Goal: Task Accomplishment & Management: Manage account settings

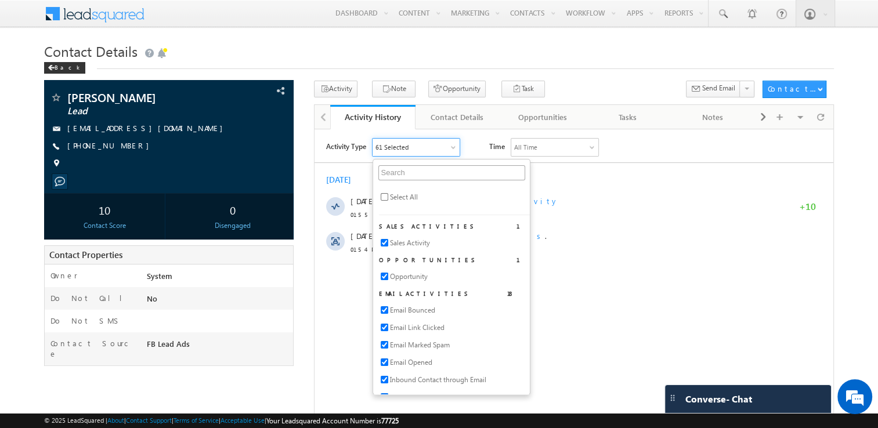
click at [83, 13] on span at bounding box center [102, 12] width 84 height 20
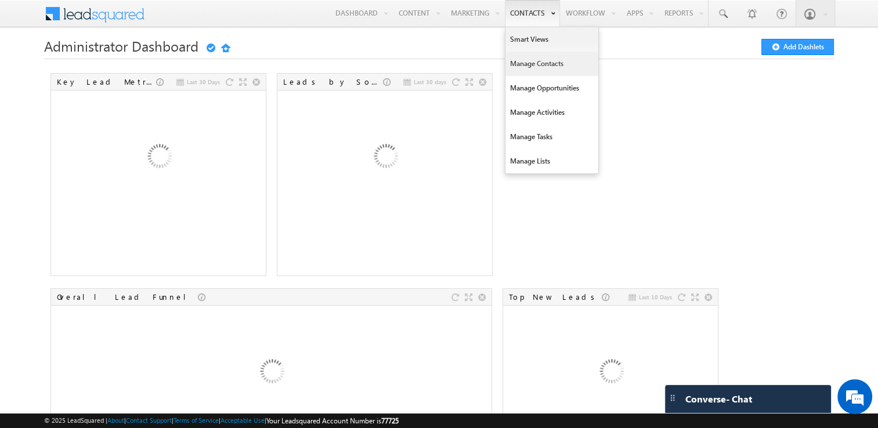
click at [534, 60] on link "Manage Contacts" at bounding box center [551, 64] width 93 height 24
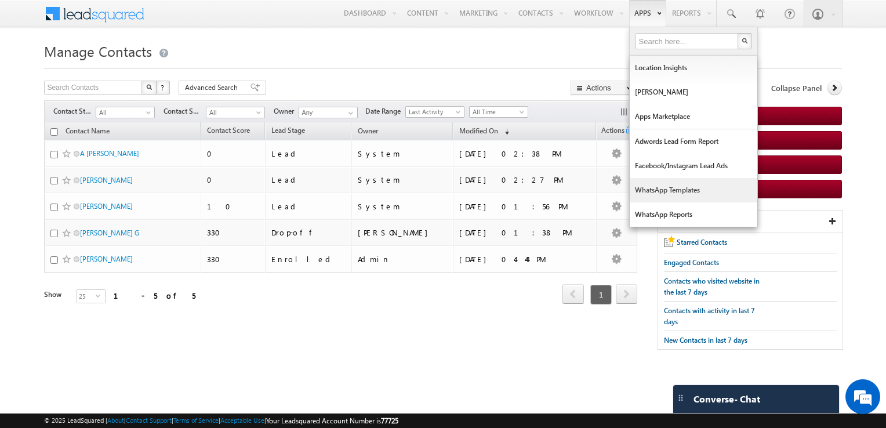
click at [702, 191] on link "WhatsApp Templates" at bounding box center [694, 190] width 128 height 24
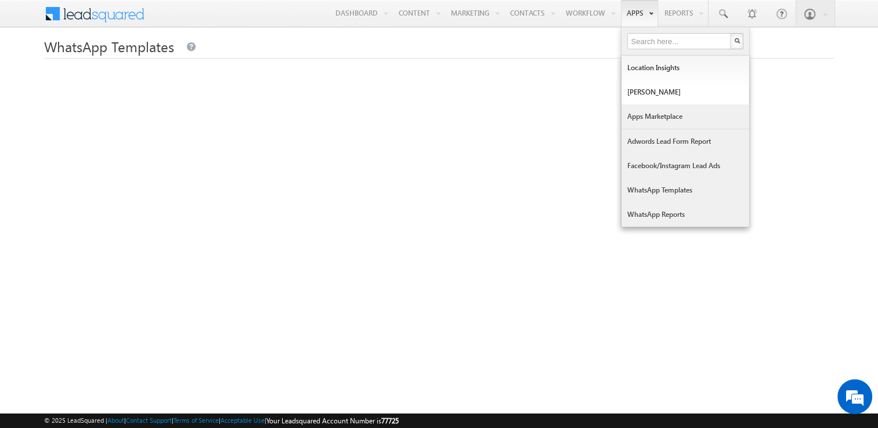
click at [666, 118] on link "Apps Marketplace" at bounding box center [685, 116] width 128 height 24
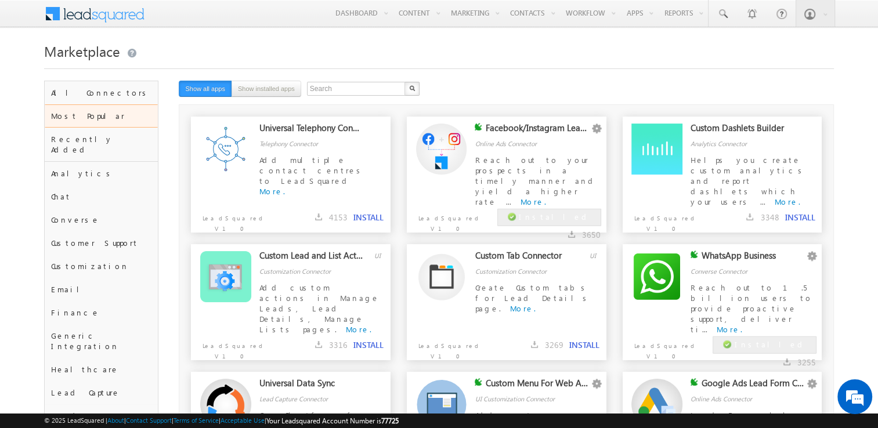
click at [747, 253] on div "WhatsApp Business" at bounding box center [753, 258] width 104 height 16
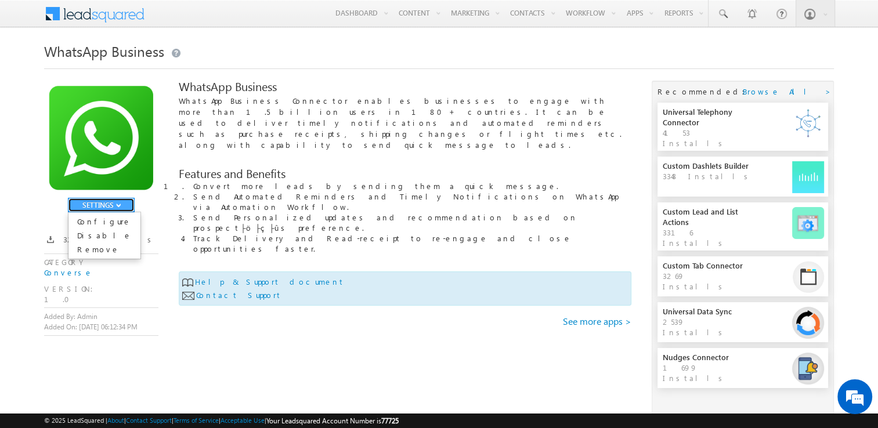
click at [120, 204] on span "button" at bounding box center [118, 205] width 5 height 5
click at [107, 224] on link "Configure" at bounding box center [104, 222] width 72 height 14
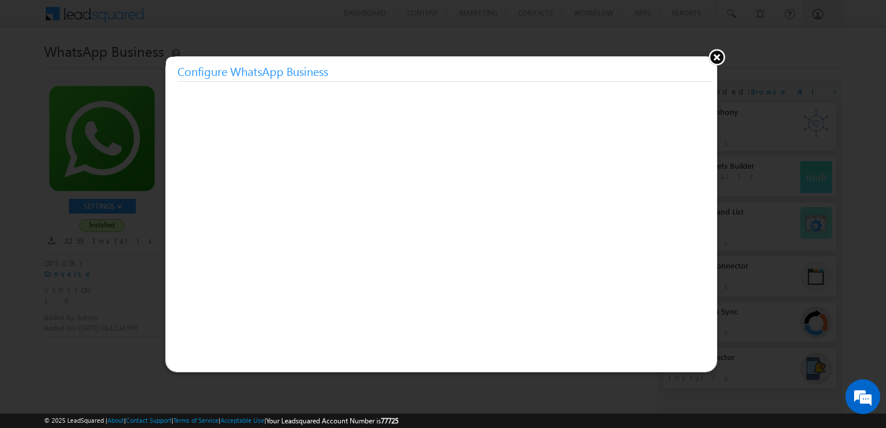
click at [35, 110] on div at bounding box center [443, 214] width 886 height 428
click at [719, 56] on button at bounding box center [716, 56] width 17 height 17
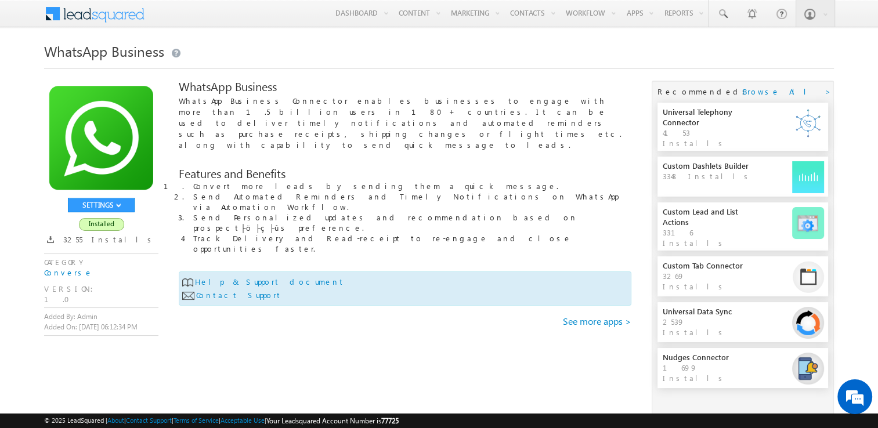
click at [719, 56] on h1 "WhatsApp Business" at bounding box center [439, 50] width 790 height 23
click at [97, 223] on link "Configure" at bounding box center [104, 222] width 72 height 14
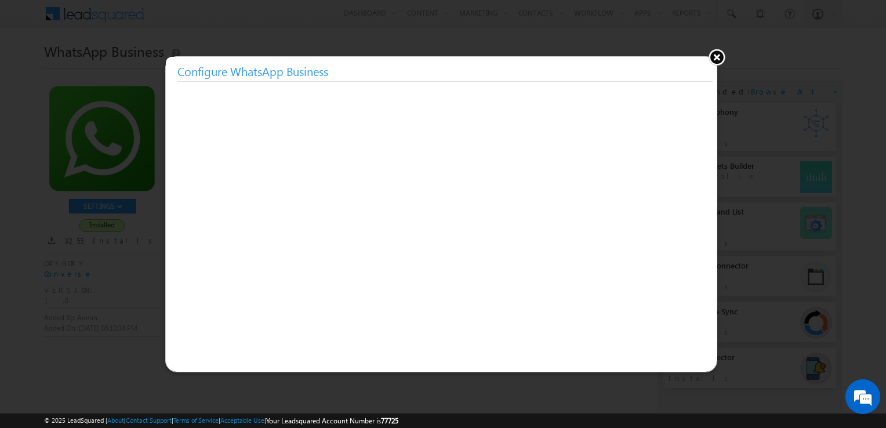
click at [719, 56] on button at bounding box center [716, 56] width 17 height 17
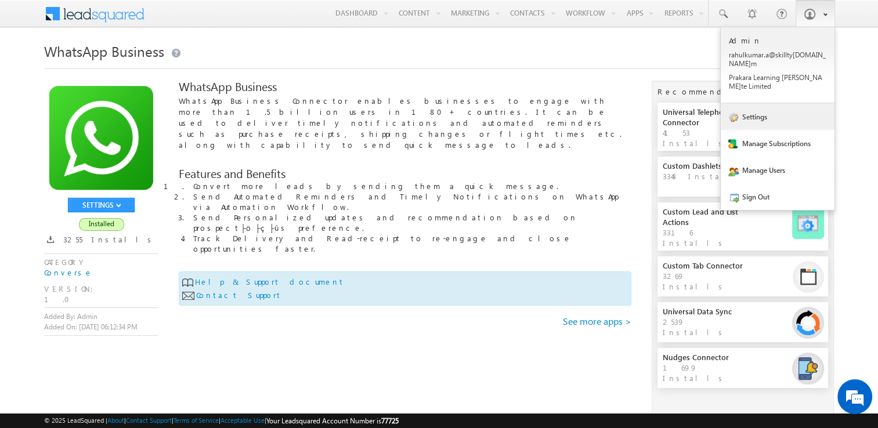
click at [779, 103] on link "Settings" at bounding box center [777, 116] width 114 height 27
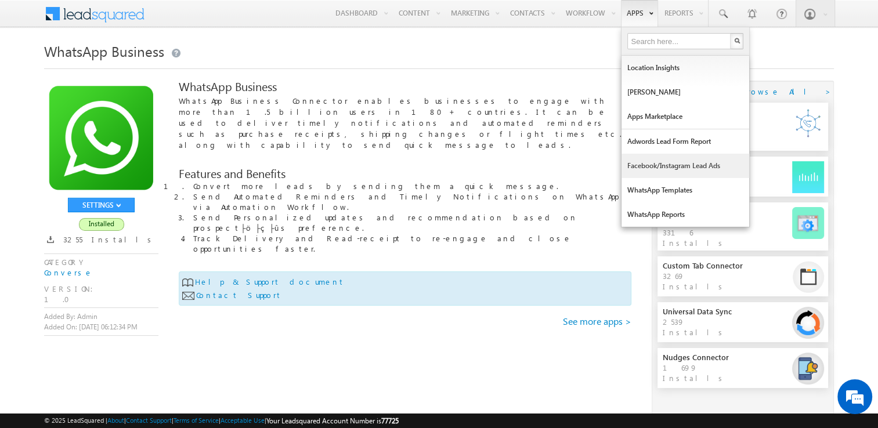
click at [665, 167] on link "Facebook/Instagram Lead Ads" at bounding box center [685, 166] width 128 height 24
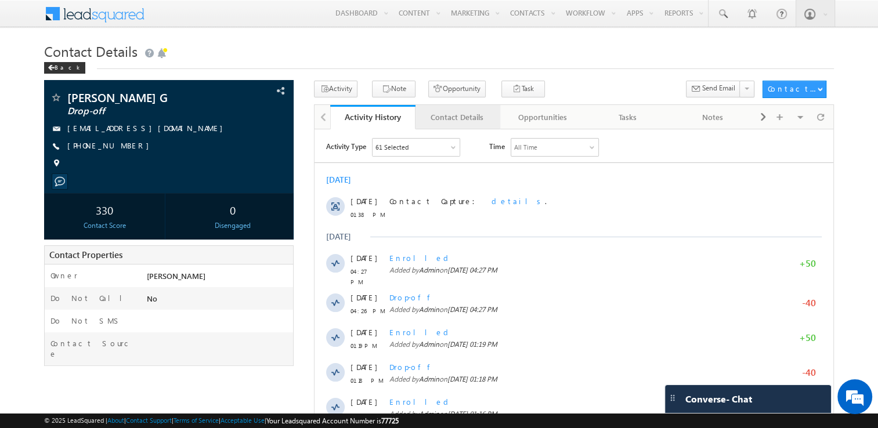
click at [486, 108] on link "Contact Details" at bounding box center [457, 117] width 85 height 24
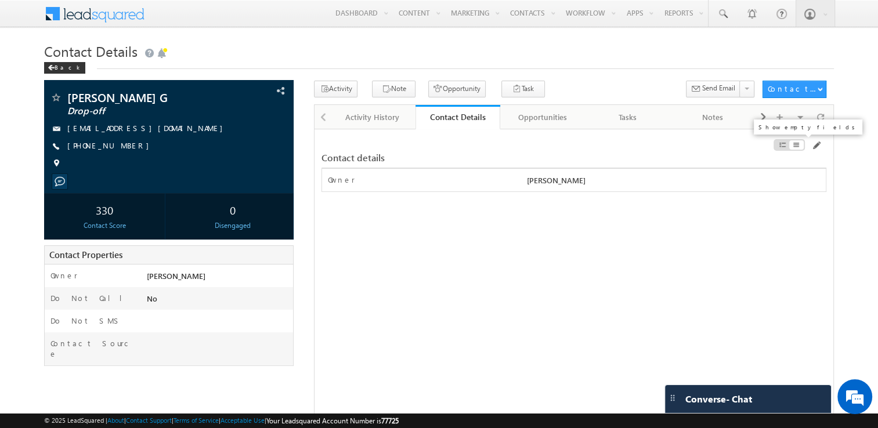
click at [782, 143] on span at bounding box center [782, 144] width 8 height 9
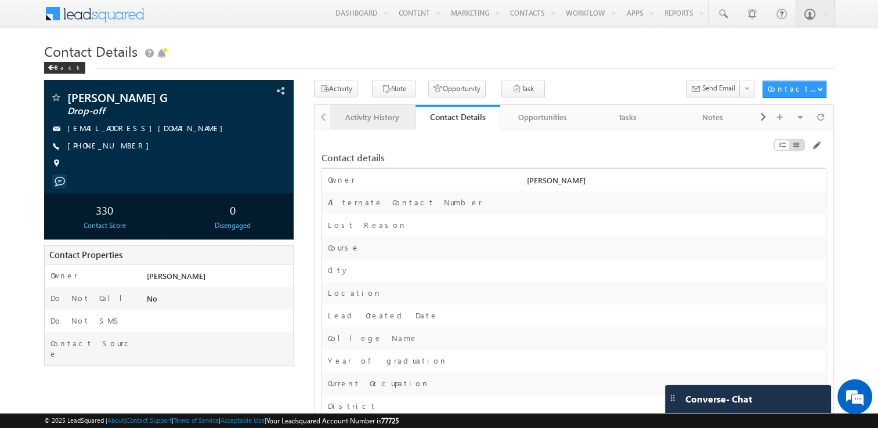
click at [372, 113] on div "Activity History" at bounding box center [372, 117] width 66 height 14
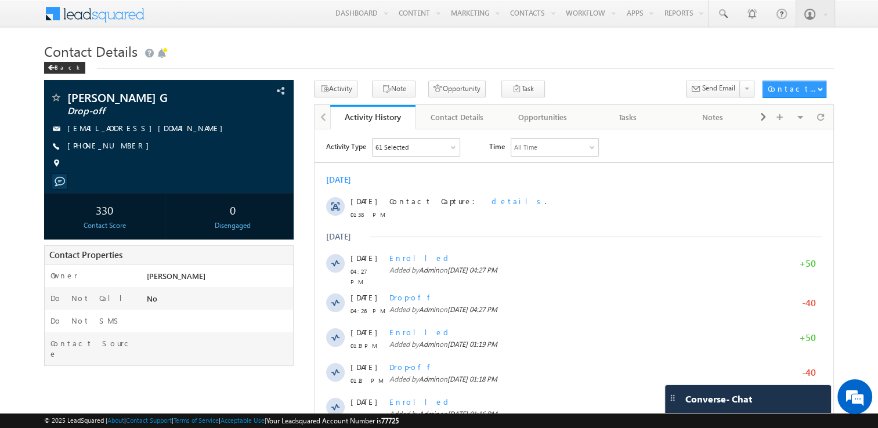
click at [430, 142] on div "61 Selected" at bounding box center [415, 146] width 87 height 17
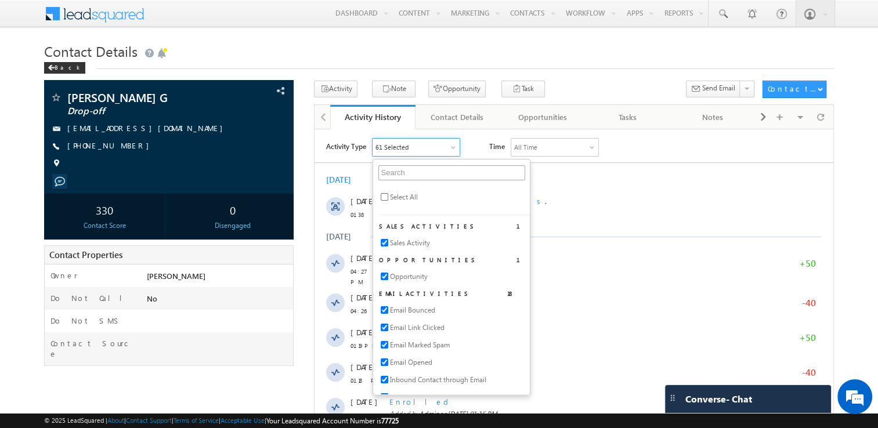
click at [599, 71] on div "Contact Details Back" at bounding box center [439, 60] width 790 height 42
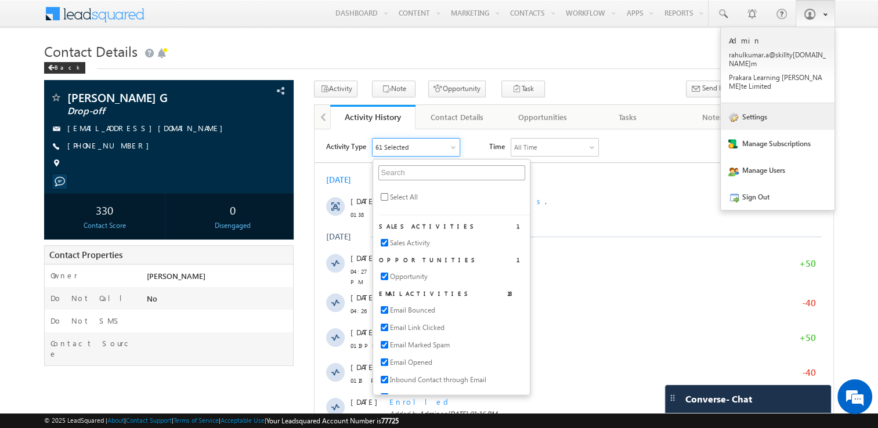
click at [763, 103] on link "Settings" at bounding box center [777, 116] width 114 height 27
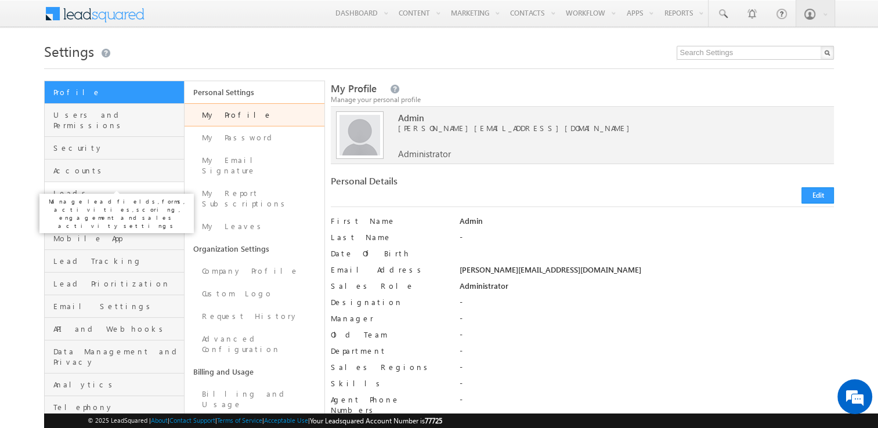
click at [135, 188] on span "Leads" at bounding box center [117, 193] width 128 height 10
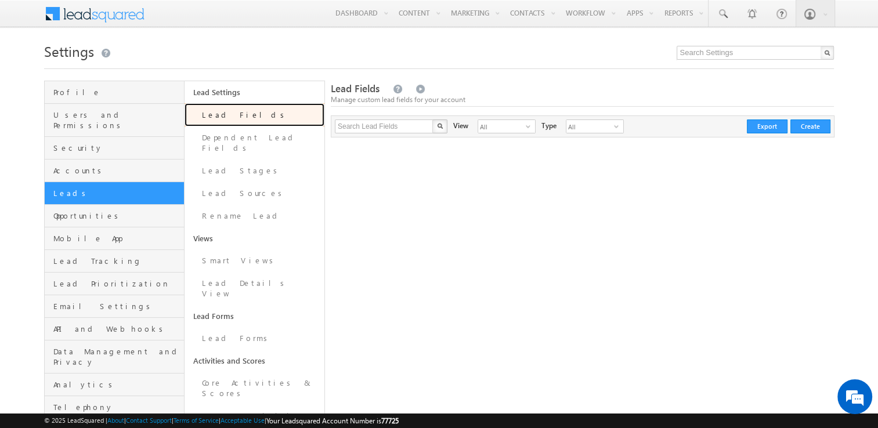
click at [216, 117] on link "Lead Fields" at bounding box center [254, 114] width 140 height 23
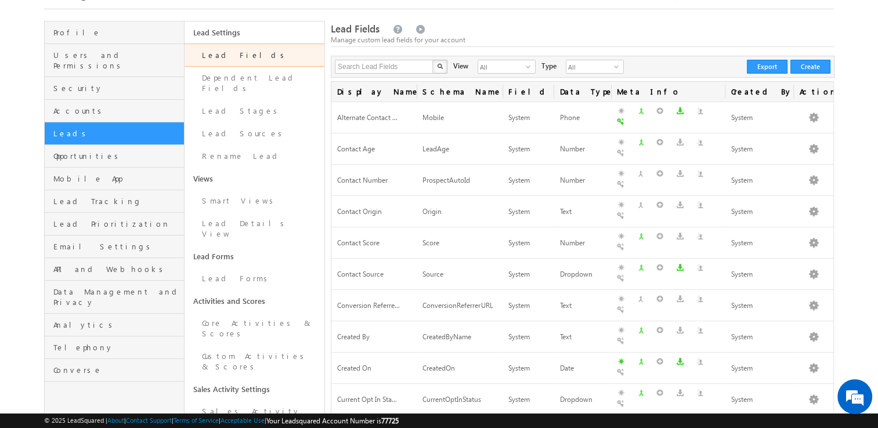
scroll to position [108, 0]
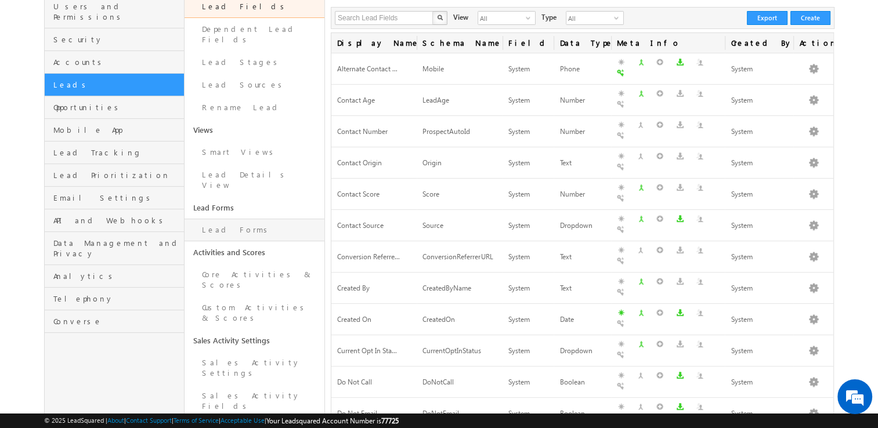
click at [265, 219] on link "Lead Forms" at bounding box center [254, 230] width 140 height 23
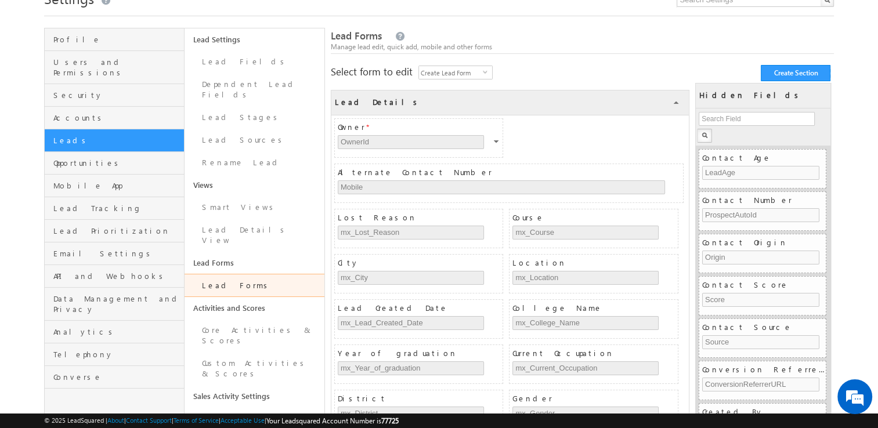
scroll to position [50, 0]
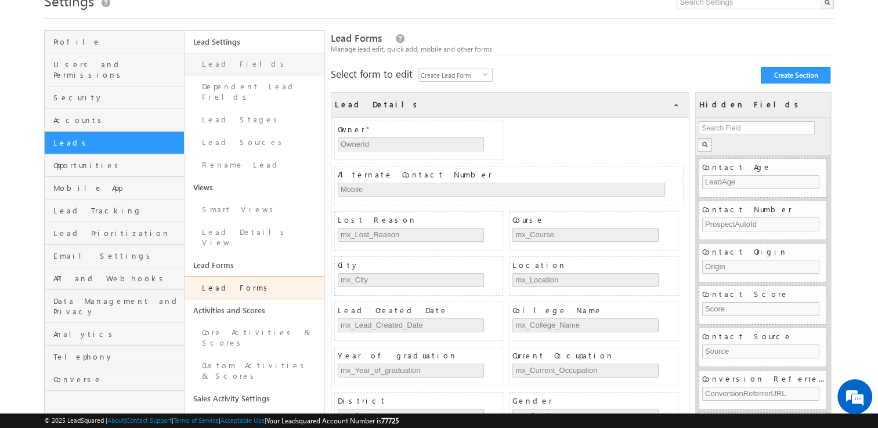
click at [209, 53] on link "Lead Fields" at bounding box center [254, 64] width 140 height 23
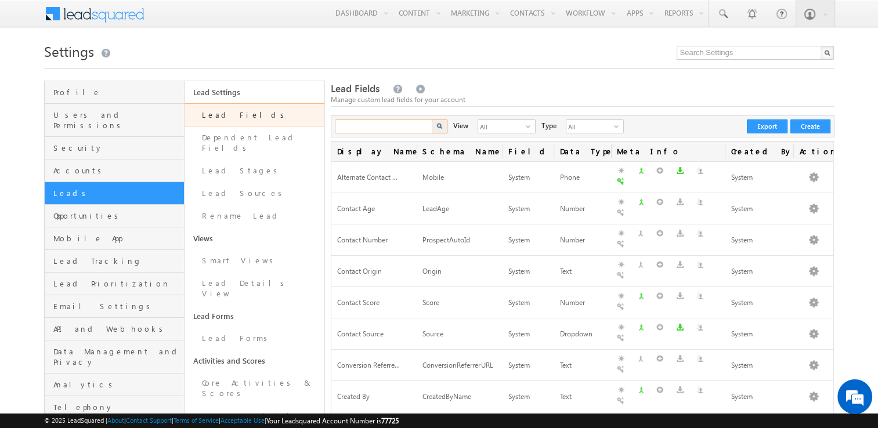
click at [375, 120] on input "text" at bounding box center [384, 126] width 99 height 14
type input "degree"
click at [432, 119] on button "button" at bounding box center [439, 126] width 15 height 14
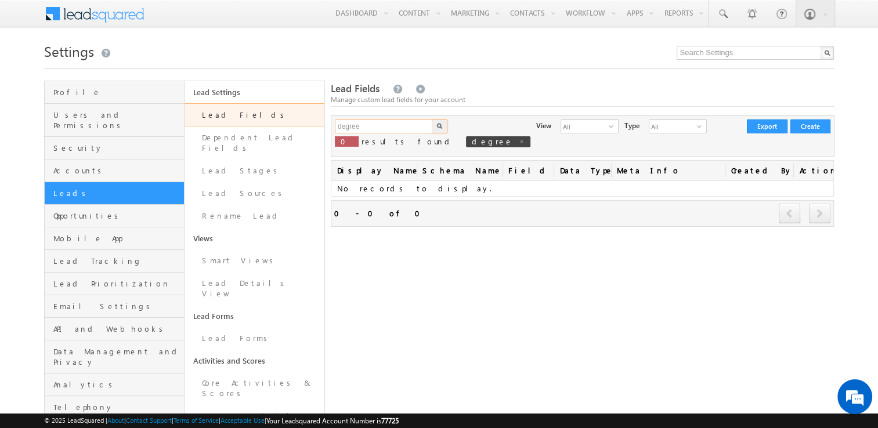
click at [387, 128] on input "degree" at bounding box center [384, 126] width 99 height 14
type input "d"
click at [432, 119] on button "button" at bounding box center [439, 126] width 15 height 14
click at [368, 125] on input "qualifi" at bounding box center [384, 126] width 99 height 14
type input "q"
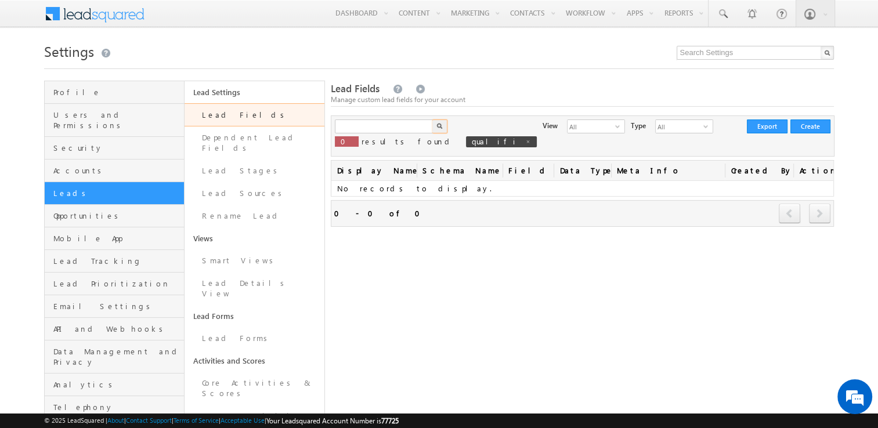
type input "Search Lead Fields"
click at [498, 75] on div "Settings Profile Users and Permissions Security Accounts Leads Opportunities Mo…" at bounding box center [439, 410] width 790 height 743
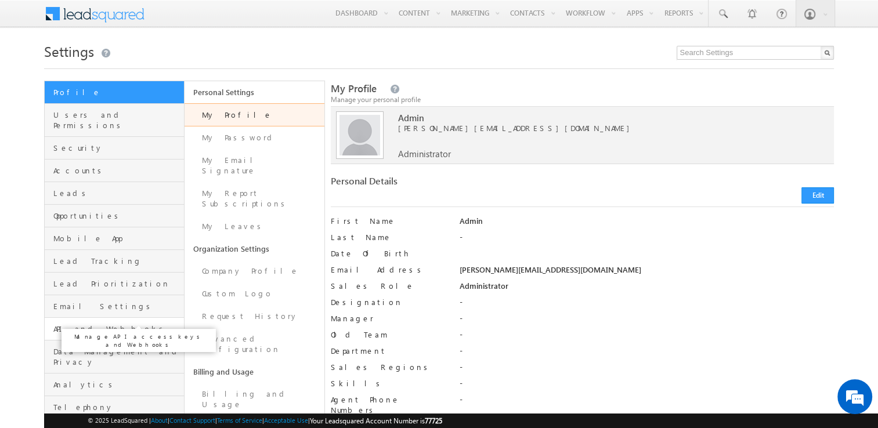
click at [85, 324] on span "API and Webhooks" at bounding box center [117, 329] width 128 height 10
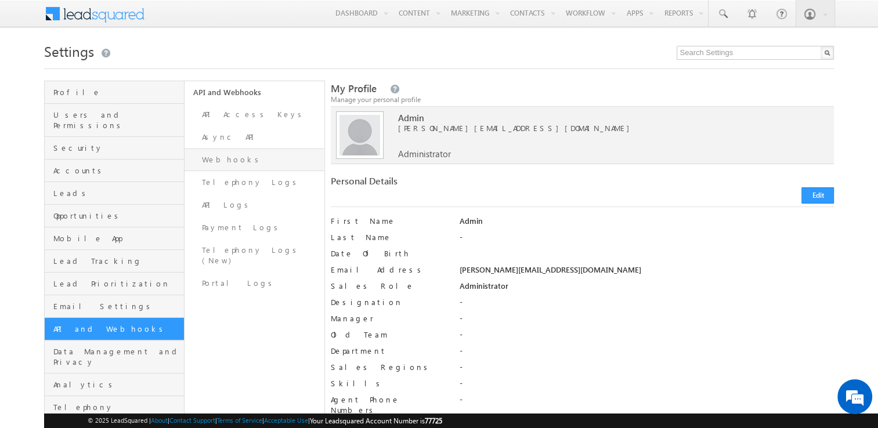
click at [269, 164] on link "Webhooks" at bounding box center [254, 159] width 140 height 23
click at [220, 157] on link "Webhooks" at bounding box center [254, 159] width 140 height 23
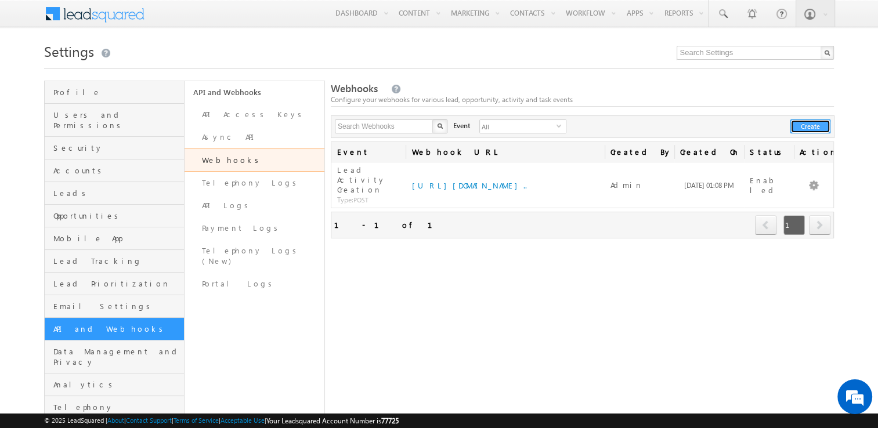
click at [800, 123] on button "Create" at bounding box center [810, 126] width 40 height 14
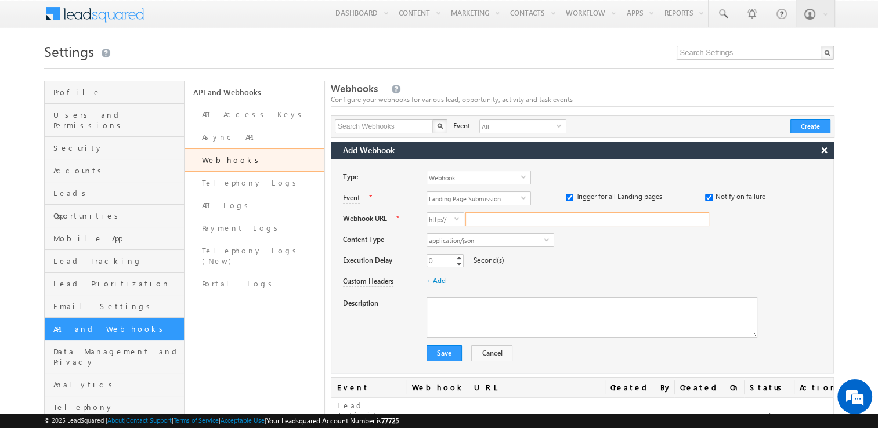
click at [481, 218] on input "Webhook URL" at bounding box center [587, 219] width 244 height 14
click at [259, 110] on link "API Access Keys" at bounding box center [254, 114] width 140 height 23
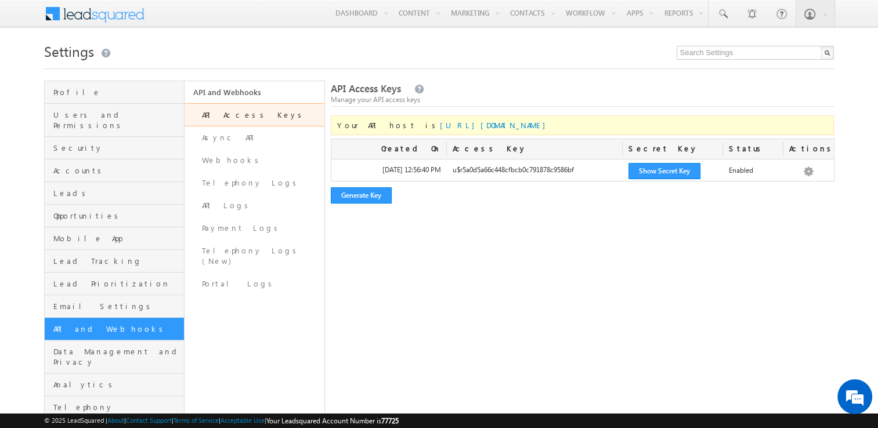
drag, startPoint x: 448, startPoint y: 129, endPoint x: 532, endPoint y: 120, distance: 84.0
click at [532, 120] on div "Your API host is https://api-in21.leadsquared.com/v2/" at bounding box center [582, 125] width 503 height 20
drag, startPoint x: 522, startPoint y: 123, endPoint x: 390, endPoint y: 131, distance: 131.9
click at [390, 131] on div "Your API host is https://api-in21.leadsquared.com/v2/" at bounding box center [582, 125] width 503 height 20
drag, startPoint x: 390, startPoint y: 131, endPoint x: 432, endPoint y: 125, distance: 41.6
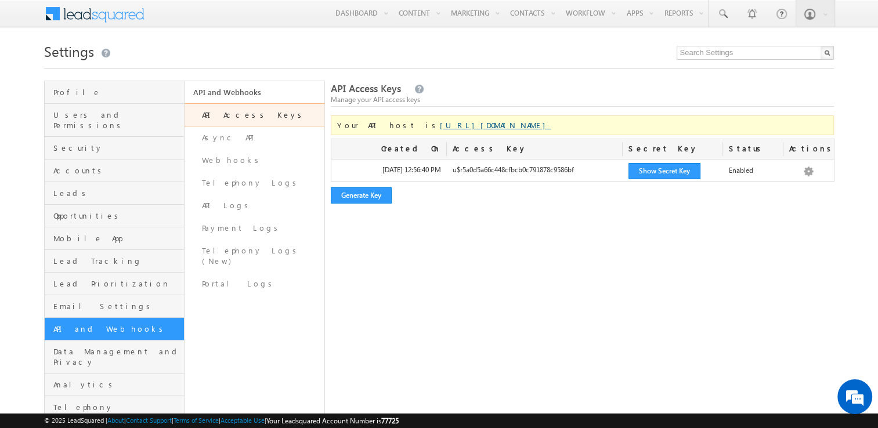
copy link "https://api-in21.leadsquared.com/v2/"
click at [255, 158] on link "Webhooks" at bounding box center [254, 160] width 140 height 23
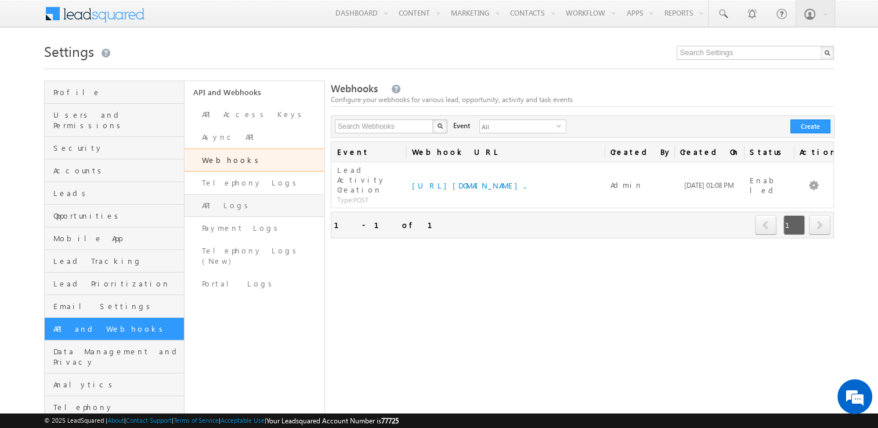
click at [263, 212] on link "API Logs" at bounding box center [254, 205] width 140 height 23
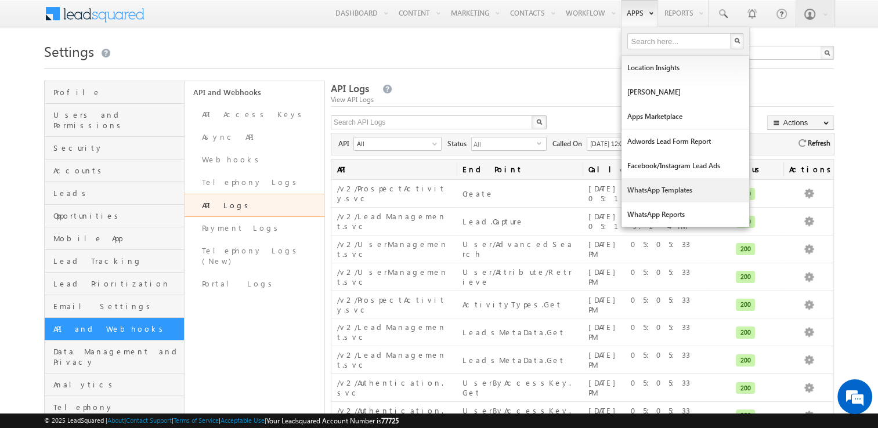
click at [668, 187] on link "WhatsApp Templates" at bounding box center [685, 190] width 128 height 24
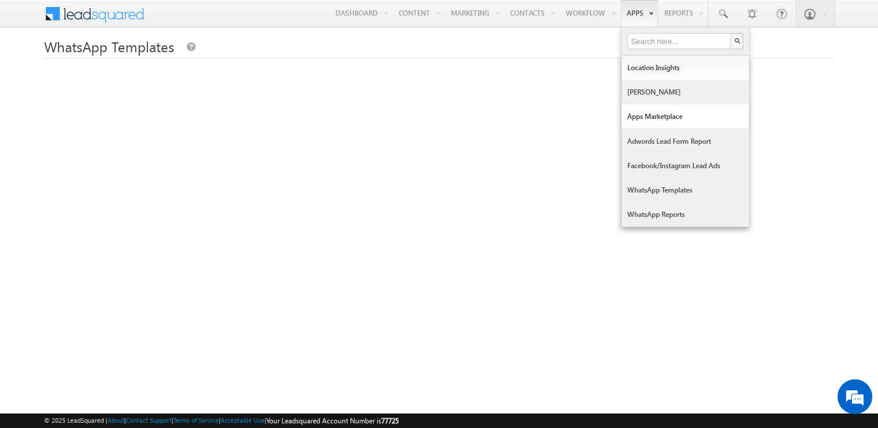
click at [665, 95] on link "[PERSON_NAME]" at bounding box center [685, 92] width 128 height 24
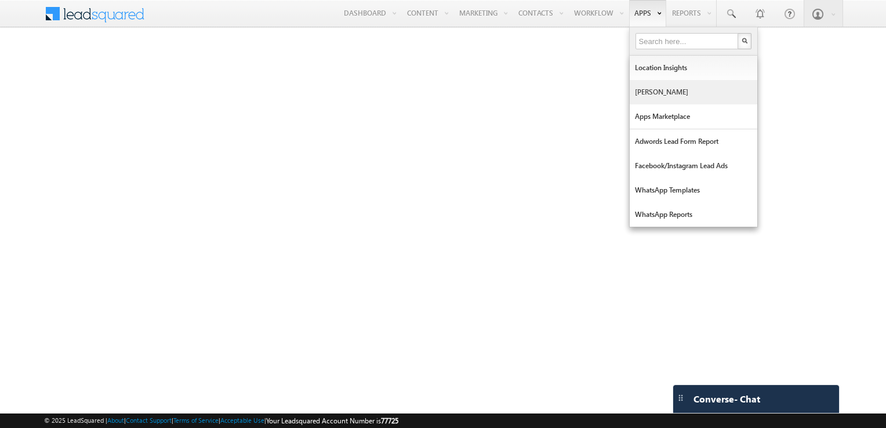
click at [657, 94] on link "[PERSON_NAME]" at bounding box center [694, 92] width 128 height 24
click at [661, 115] on link "Apps Marketplace" at bounding box center [694, 116] width 128 height 24
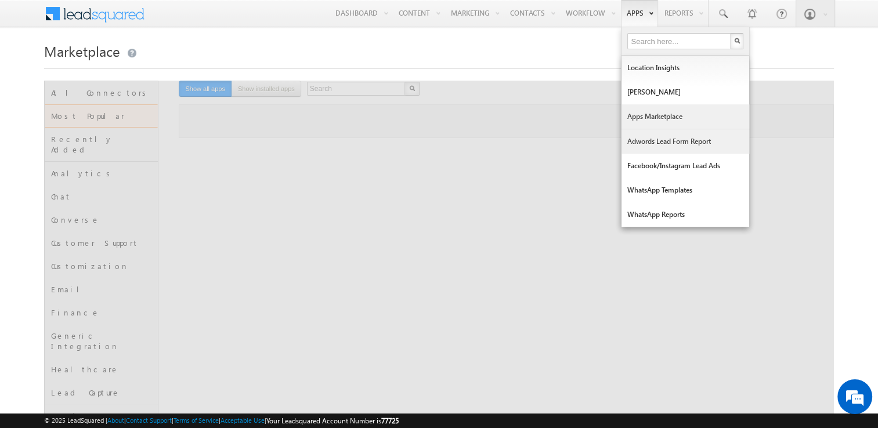
click at [671, 139] on link "Adwords Lead Form Report" at bounding box center [685, 141] width 128 height 24
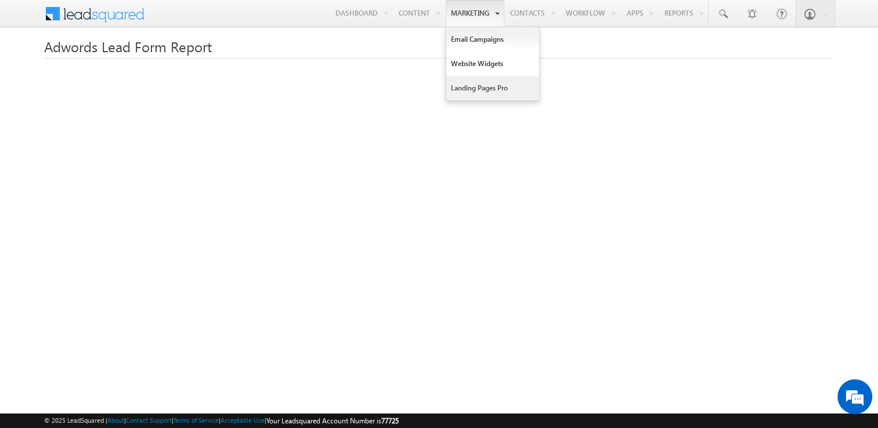
click at [468, 85] on link "Landing Pages Pro" at bounding box center [492, 88] width 93 height 24
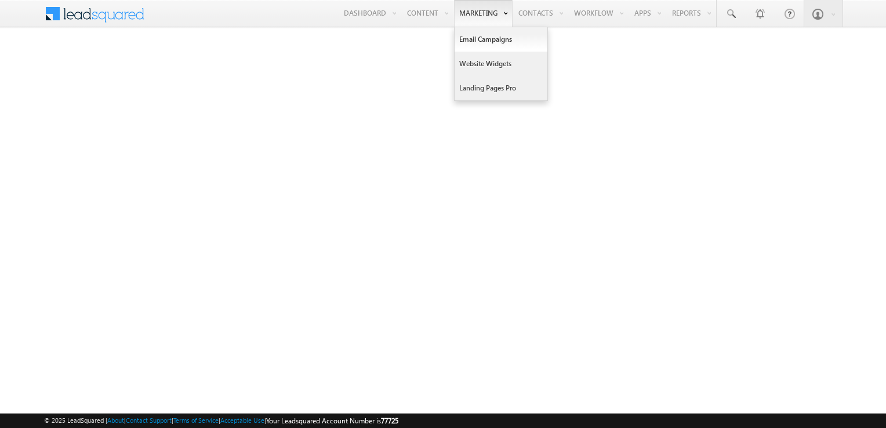
click at [487, 66] on link "Website Widgets" at bounding box center [501, 64] width 93 height 24
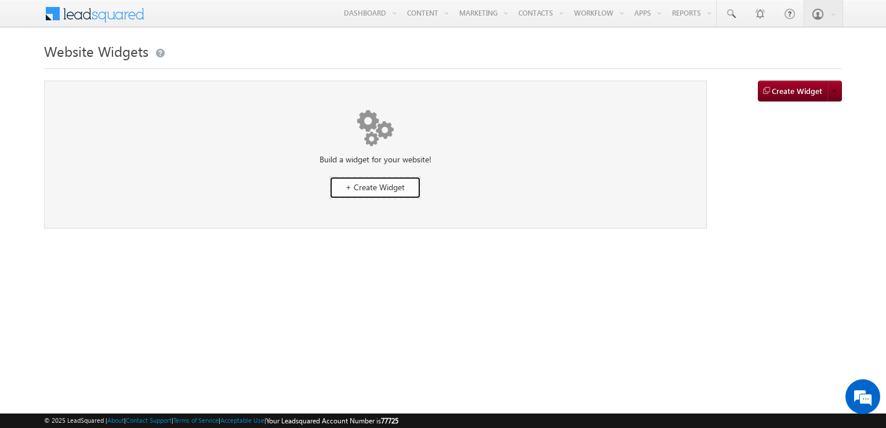
click at [385, 182] on span "+ Create Widget" at bounding box center [375, 187] width 59 height 11
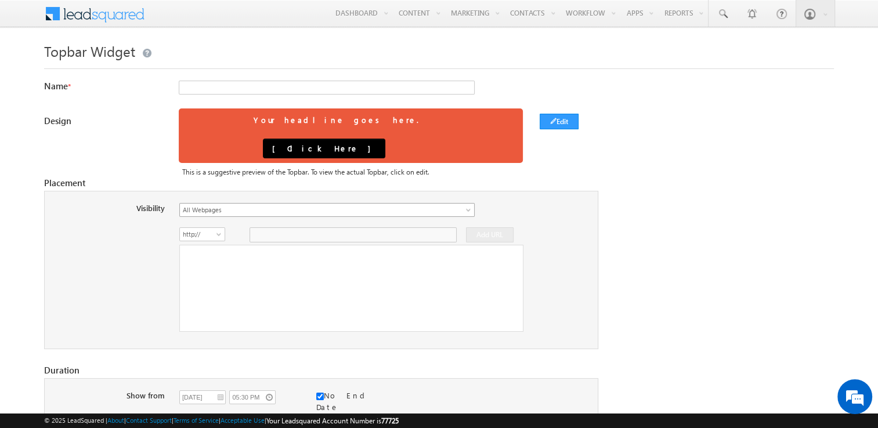
click at [258, 203] on link "All Webpages" at bounding box center [326, 210] width 295 height 14
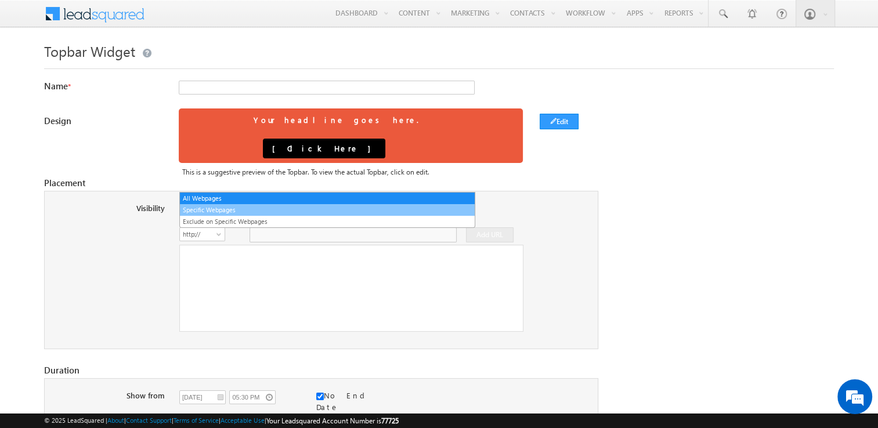
click at [247, 214] on link "Specific Webpages" at bounding box center [327, 210] width 295 height 10
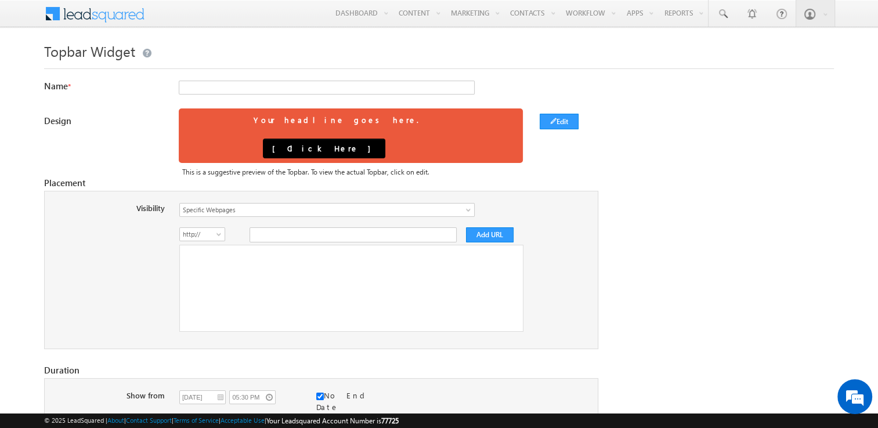
click at [357, 139] on link "[ Click Here ]" at bounding box center [324, 149] width 122 height 20
click at [267, 245] on div at bounding box center [351, 288] width 344 height 87
click at [327, 227] on input "text" at bounding box center [352, 234] width 207 height 15
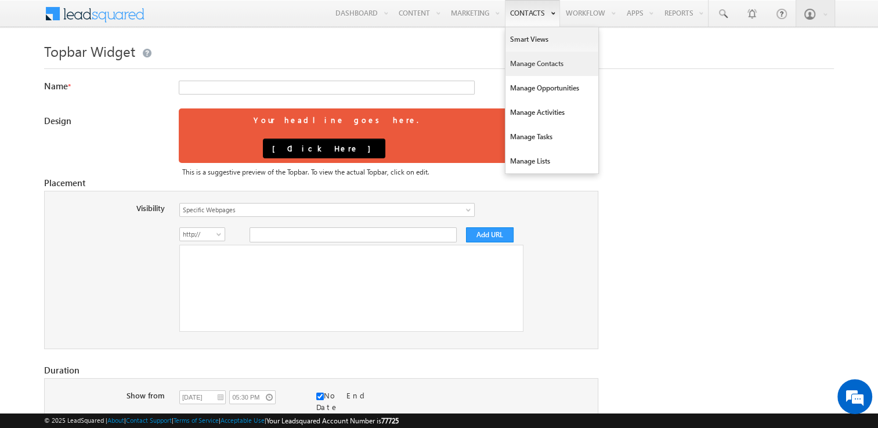
click at [532, 63] on link "Manage Contacts" at bounding box center [551, 64] width 93 height 24
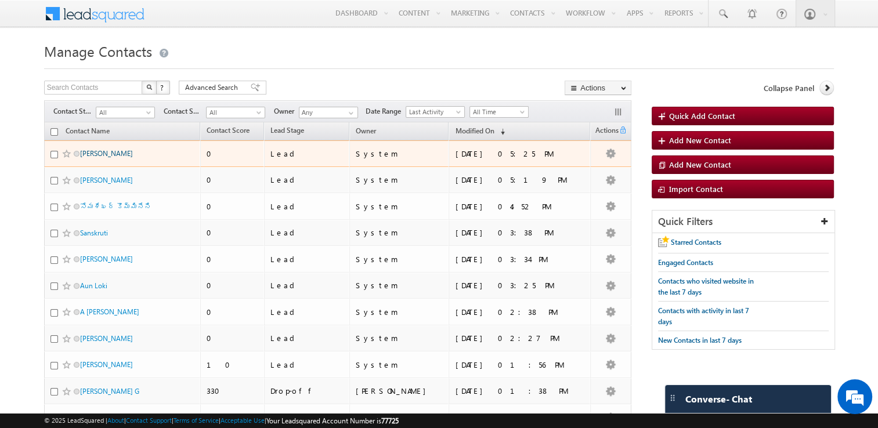
click at [97, 154] on link "Pooja Talluri" at bounding box center [106, 153] width 53 height 9
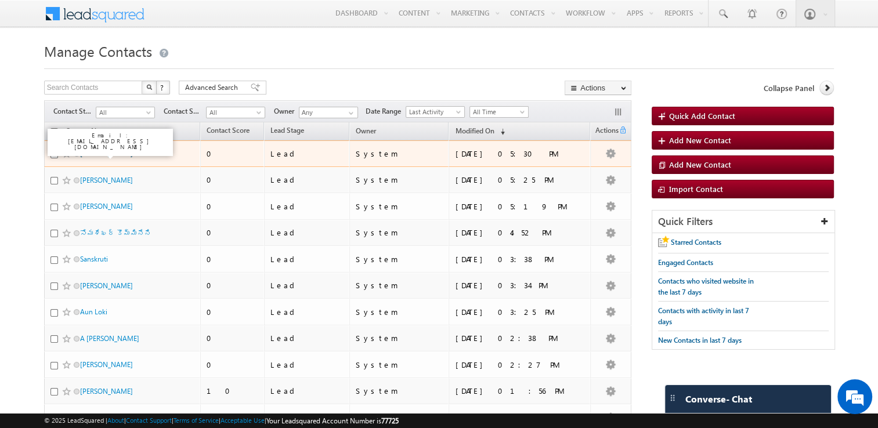
click at [103, 154] on link "[PERSON_NAME]" at bounding box center [106, 153] width 53 height 9
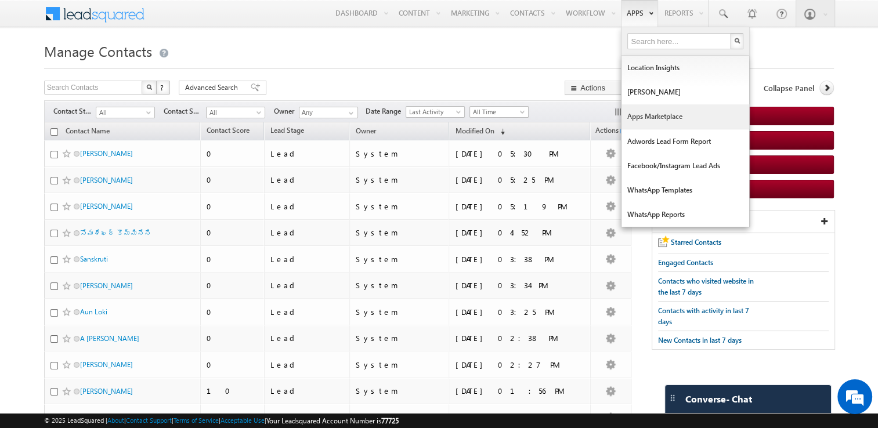
click at [664, 113] on link "Apps Marketplace" at bounding box center [685, 116] width 128 height 24
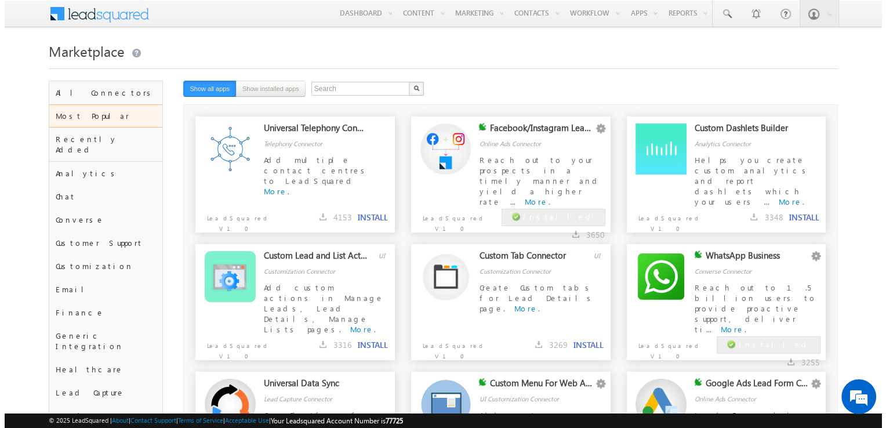
scroll to position [92, 0]
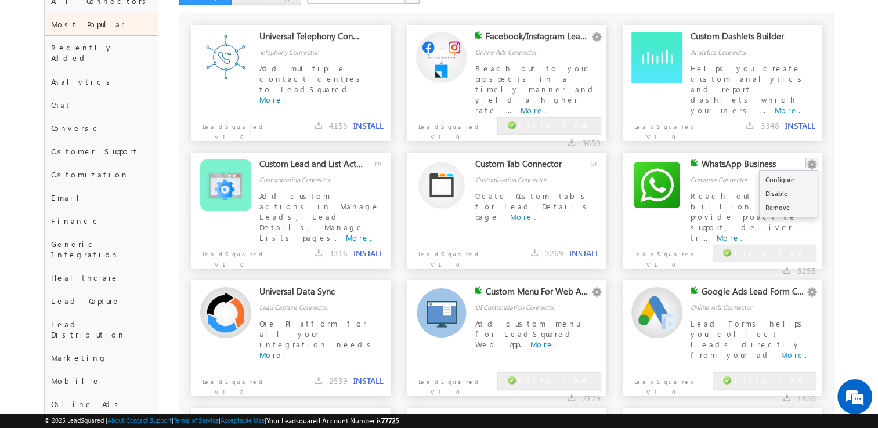
click at [812, 165] on button "button" at bounding box center [812, 165] width 12 height 12
click at [799, 180] on link "Configure" at bounding box center [788, 180] width 58 height 14
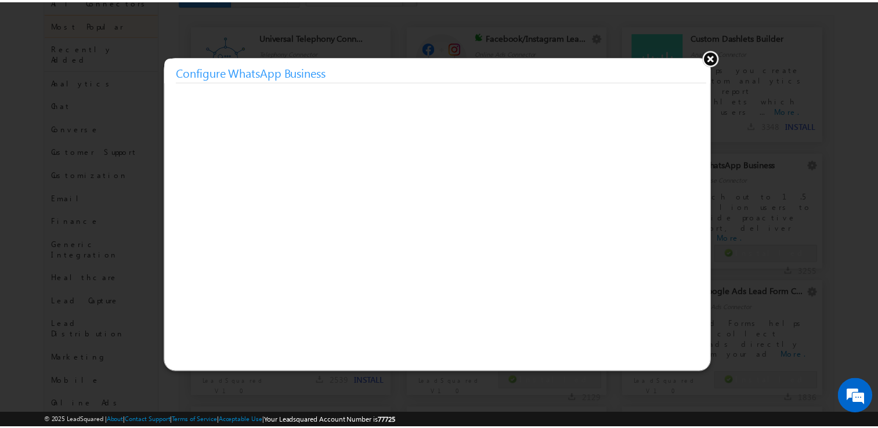
scroll to position [0, 0]
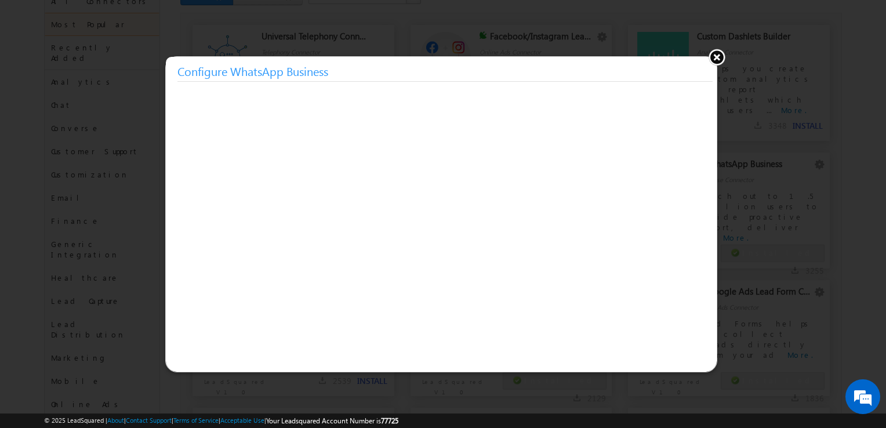
click at [719, 52] on button at bounding box center [716, 56] width 17 height 17
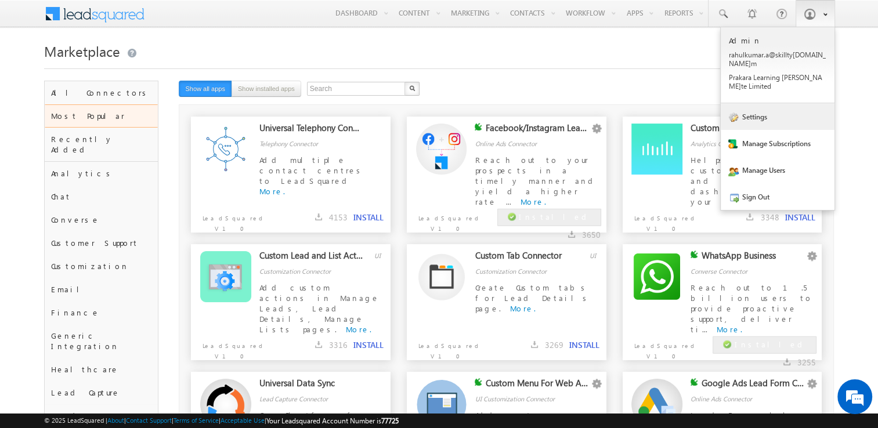
click at [778, 106] on link "Settings" at bounding box center [777, 116] width 114 height 27
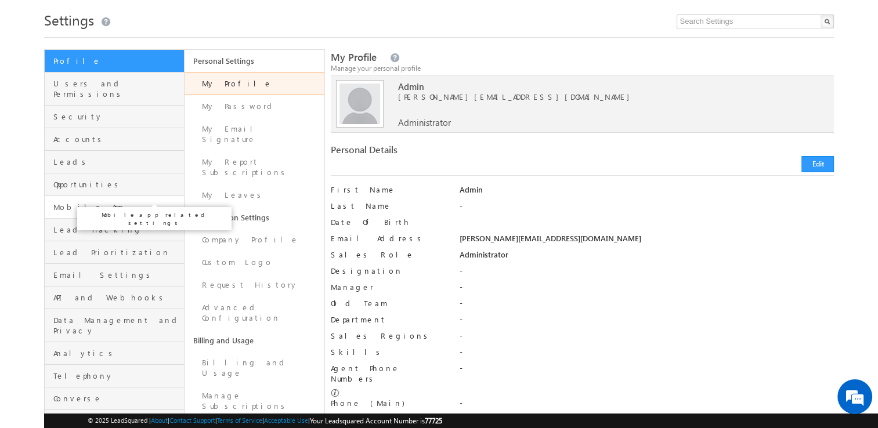
scroll to position [30, 0]
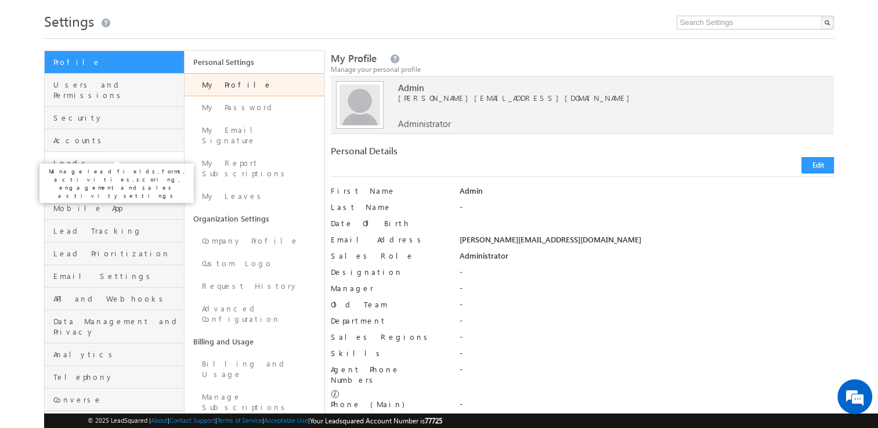
click at [103, 158] on span "Leads" at bounding box center [117, 163] width 128 height 10
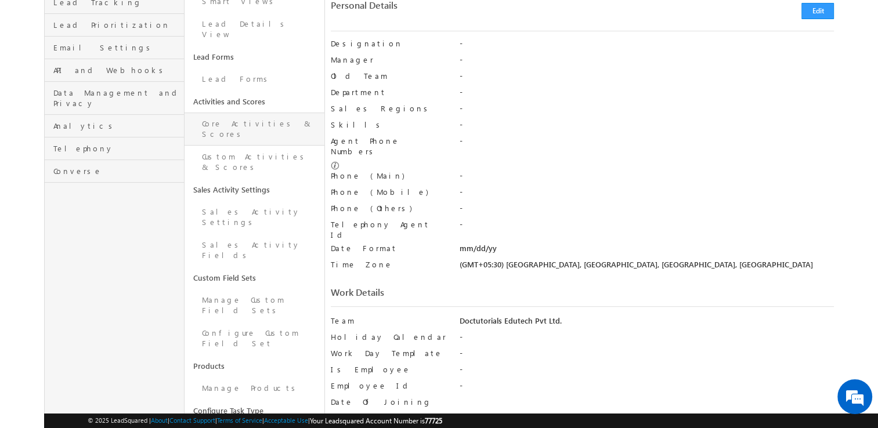
scroll to position [274, 0]
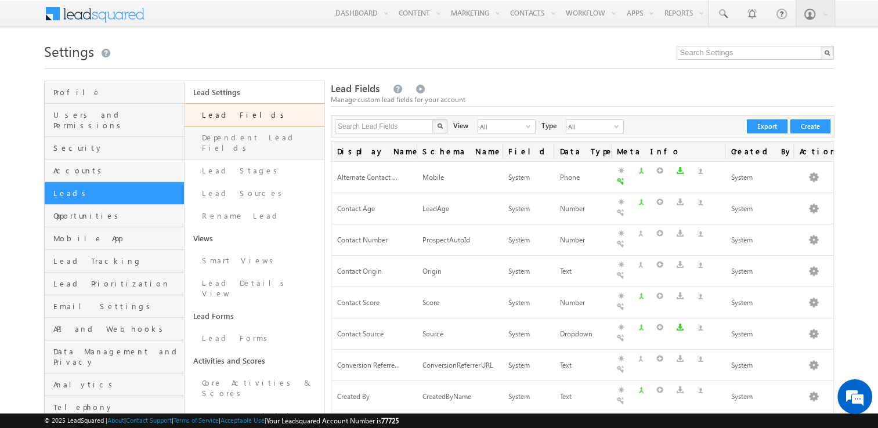
click at [249, 139] on link "Dependent Lead Fields" at bounding box center [254, 142] width 140 height 33
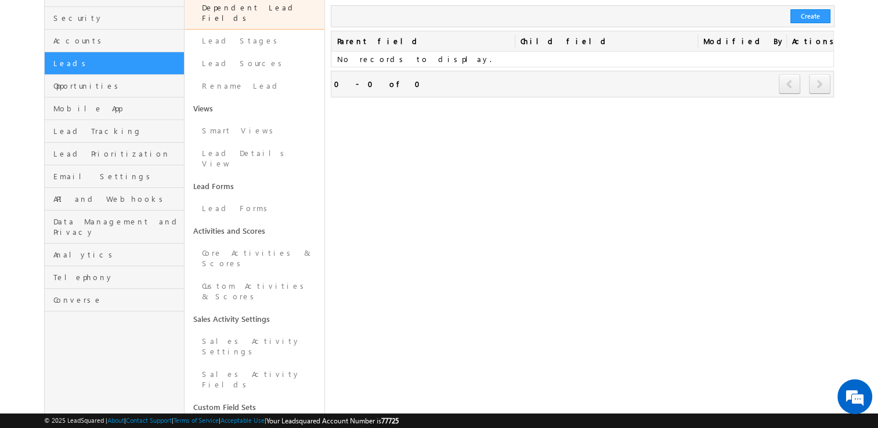
scroll to position [147, 0]
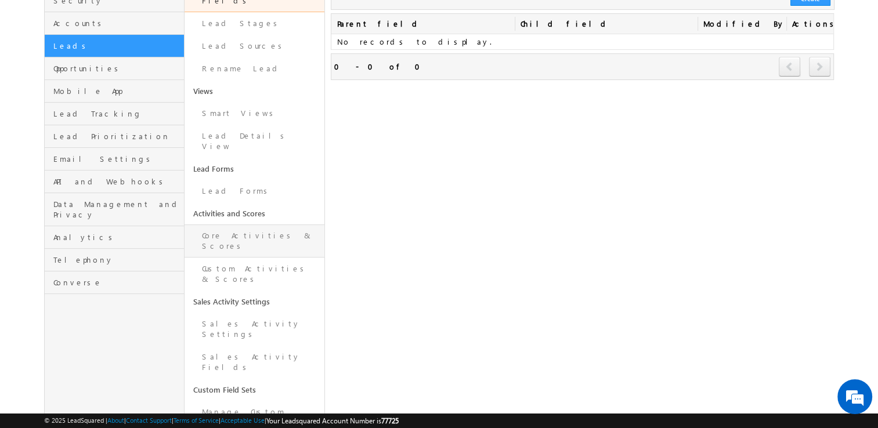
click at [251, 224] on link "Core Activities & Scores" at bounding box center [254, 240] width 140 height 33
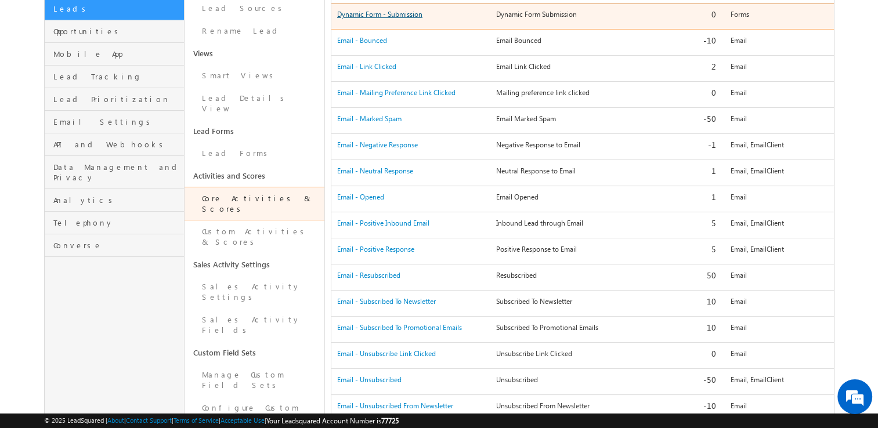
scroll to position [183, 0]
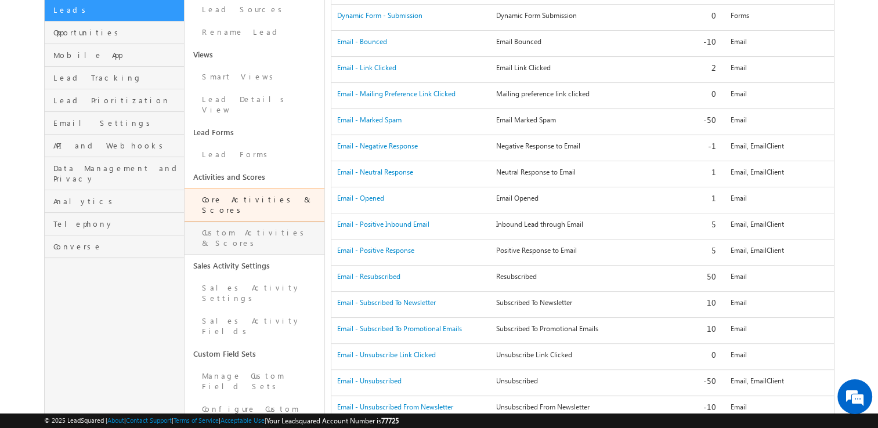
click at [285, 222] on link "Custom Activities & Scores" at bounding box center [254, 238] width 140 height 33
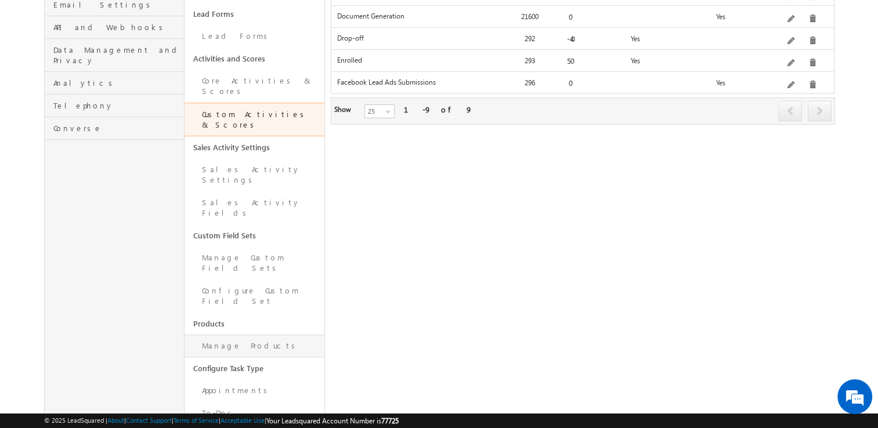
click at [238, 335] on link "Manage Products" at bounding box center [254, 346] width 140 height 23
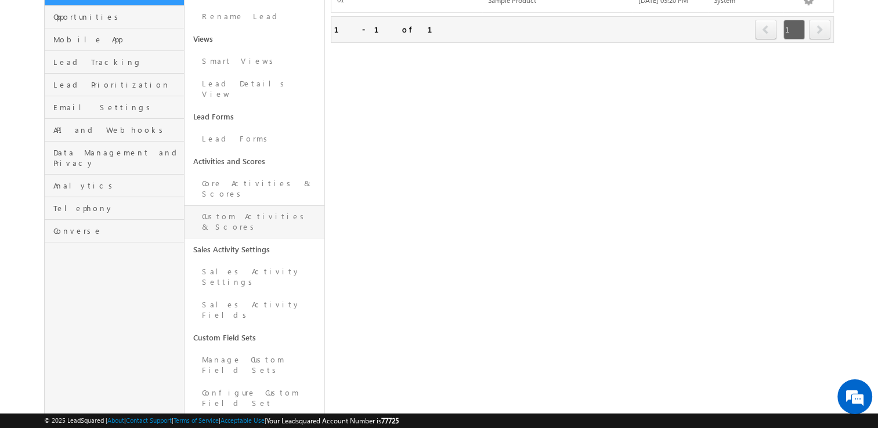
click at [260, 205] on link "Custom Activities & Scores" at bounding box center [254, 221] width 140 height 33
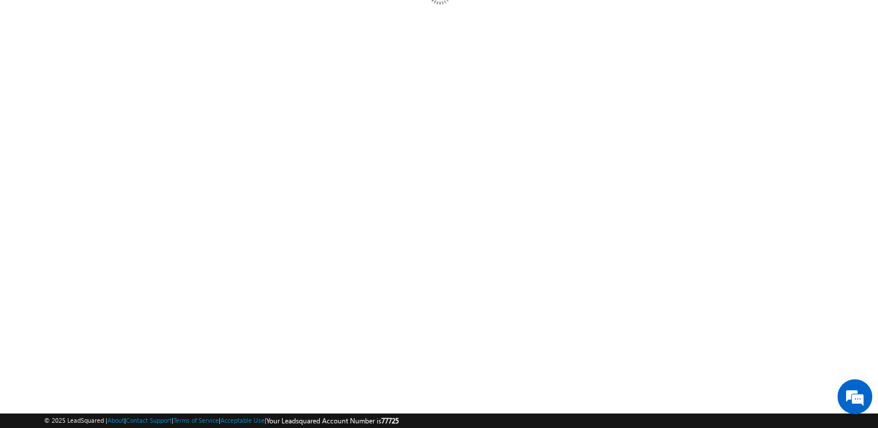
scroll to position [150, 0]
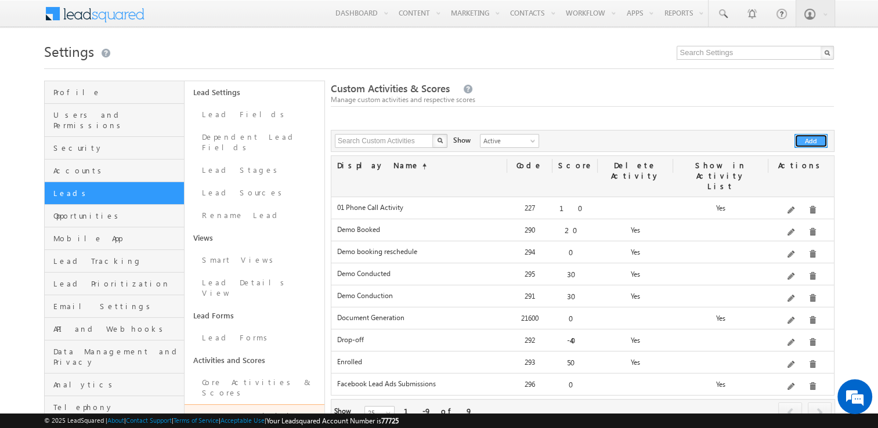
click at [814, 143] on button "Add" at bounding box center [810, 141] width 33 height 14
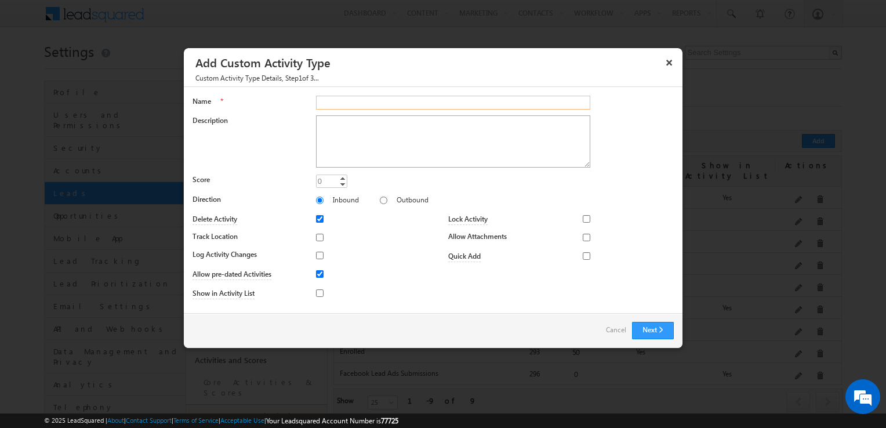
paste input "WhatsApp Message"
type input "WhatsApp Message"
click at [380, 201] on input "Outbound" at bounding box center [384, 201] width 8 height 8
radio input "true"
click at [339, 200] on label "Inbound" at bounding box center [346, 199] width 26 height 9
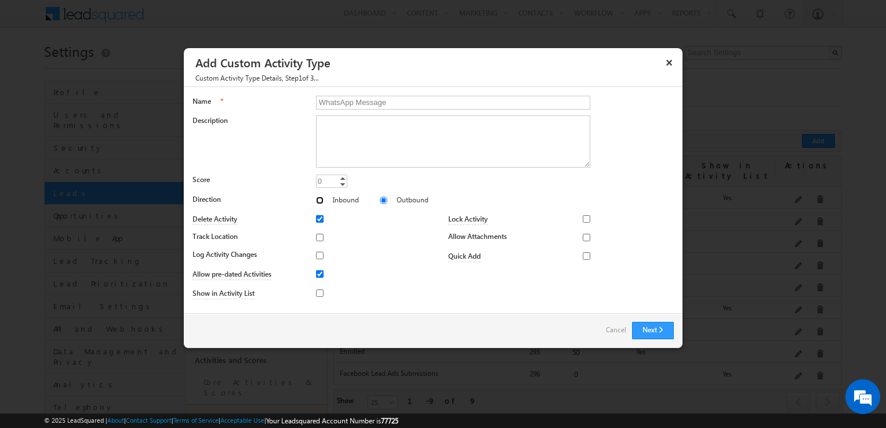
click at [324, 200] on input "Inbound" at bounding box center [320, 201] width 8 height 8
radio input "true"
click at [397, 200] on label "Outbound" at bounding box center [413, 199] width 32 height 9
click at [381, 200] on input "Outbound" at bounding box center [384, 201] width 8 height 8
radio input "true"
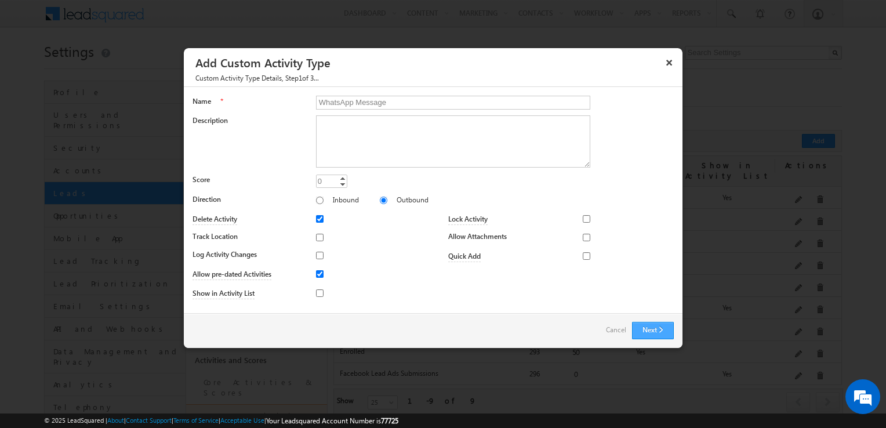
click at [649, 331] on button "Next" at bounding box center [653, 330] width 42 height 17
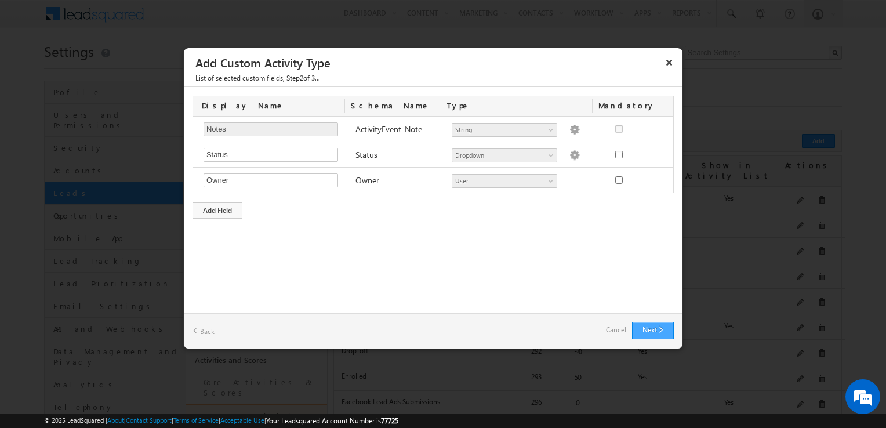
click at [652, 326] on button "Next" at bounding box center [653, 330] width 42 height 17
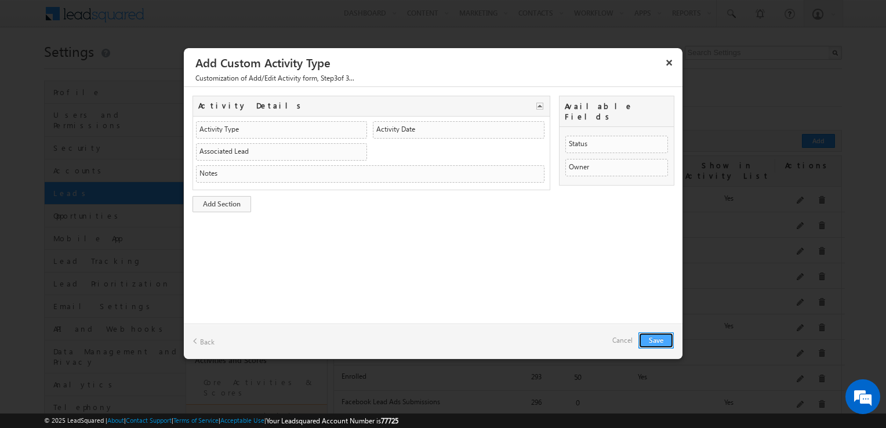
click at [665, 341] on button "Save" at bounding box center [656, 340] width 35 height 16
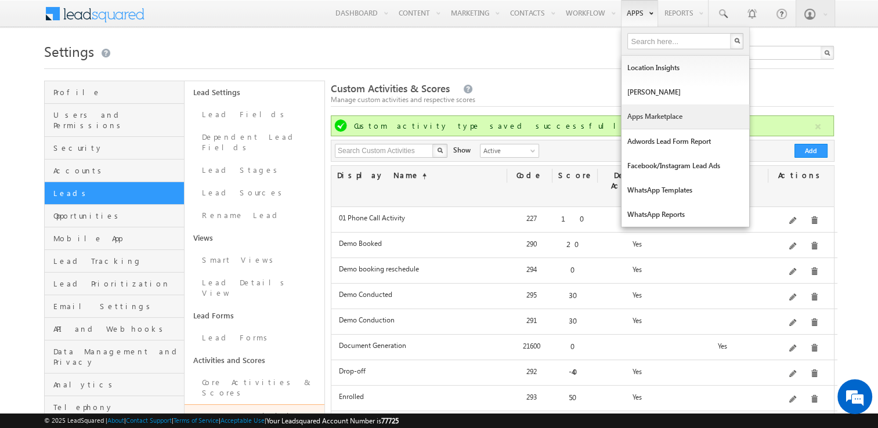
click at [678, 124] on link "Apps Marketplace" at bounding box center [685, 116] width 128 height 24
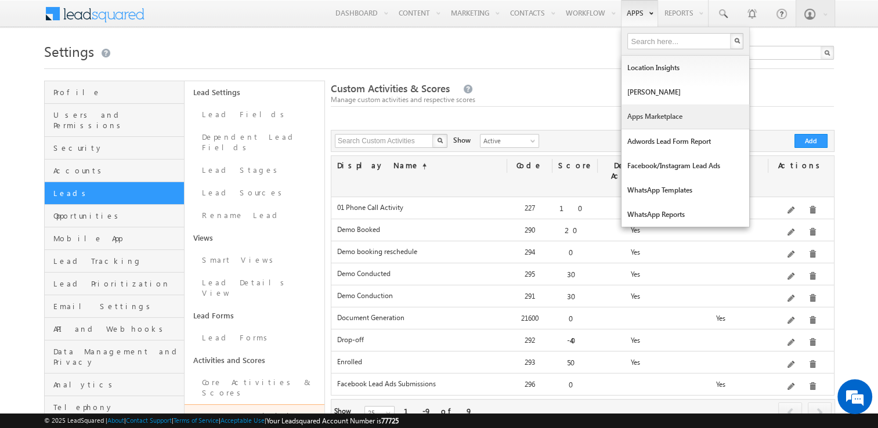
click at [662, 117] on link "Apps Marketplace" at bounding box center [685, 116] width 128 height 24
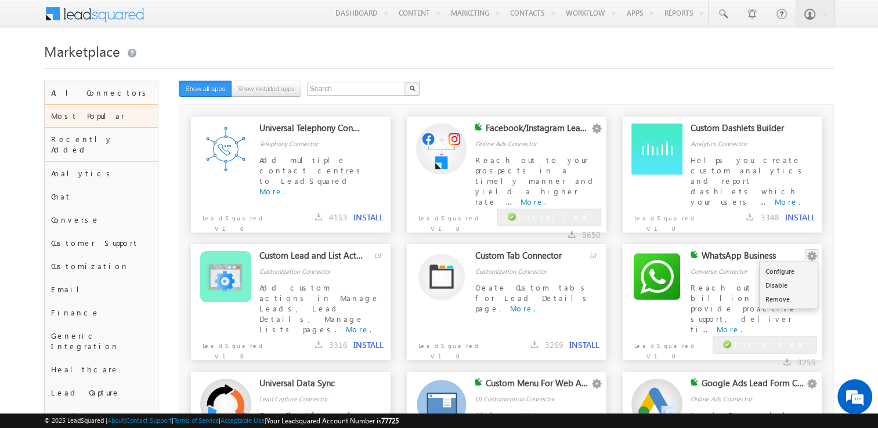
click at [813, 259] on button "button" at bounding box center [812, 257] width 12 height 12
click at [803, 270] on link "Configure" at bounding box center [788, 272] width 58 height 14
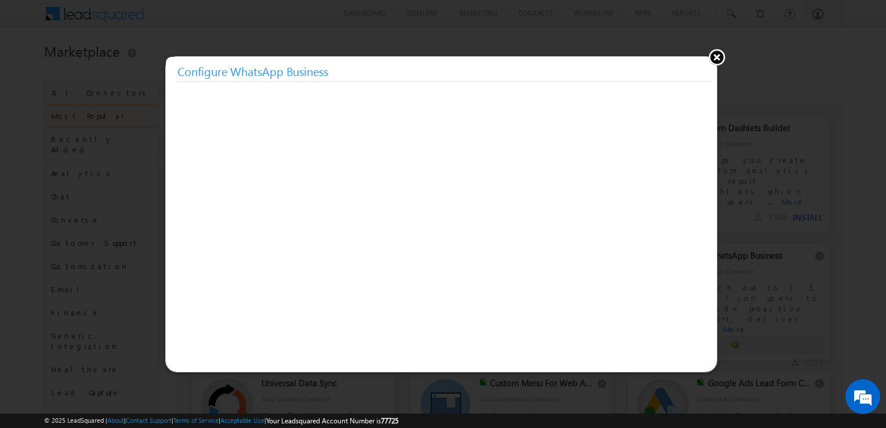
click at [720, 61] on button at bounding box center [716, 56] width 17 height 17
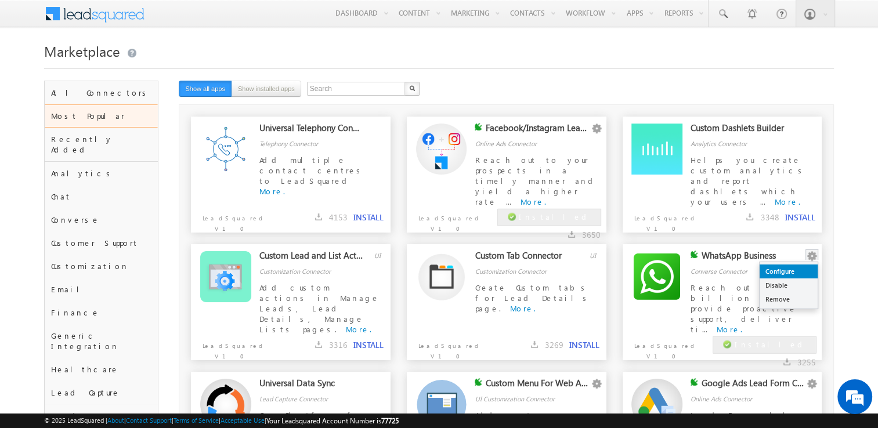
click at [801, 270] on link "Configure" at bounding box center [788, 272] width 58 height 14
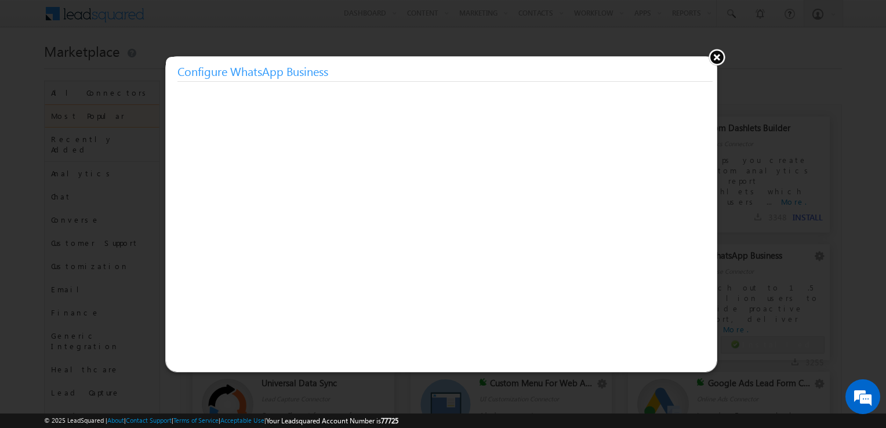
click at [716, 53] on button at bounding box center [716, 56] width 17 height 17
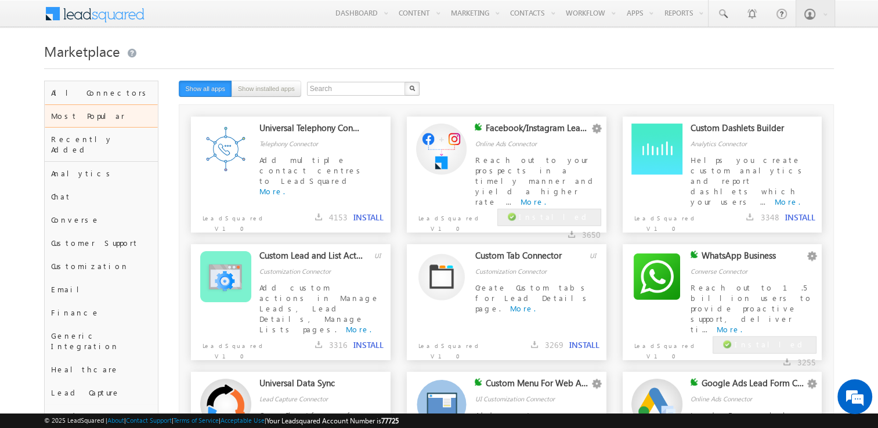
click at [490, 73] on div "Marketplace" at bounding box center [439, 60] width 790 height 42
click at [367, 93] on input "text" at bounding box center [356, 89] width 99 height 14
type input "whatsapp"
click at [404, 82] on button "button" at bounding box center [411, 89] width 15 height 14
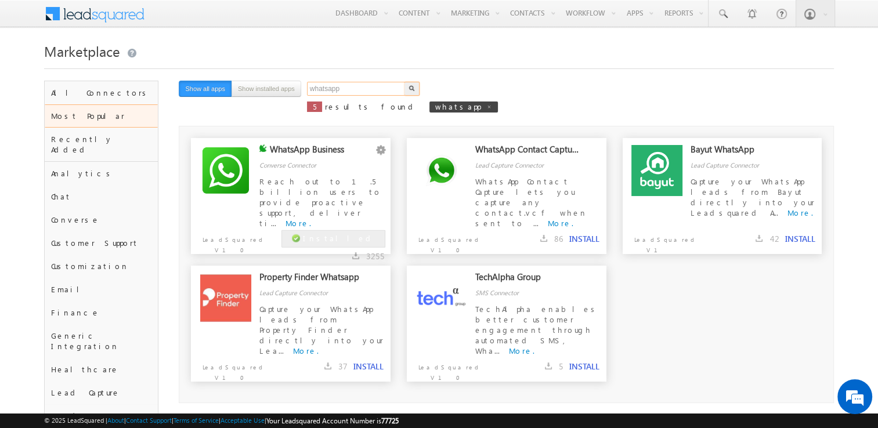
click at [357, 94] on input "whatsapp" at bounding box center [356, 89] width 99 height 14
click at [260, 82] on button "Show installed apps" at bounding box center [266, 89] width 70 height 16
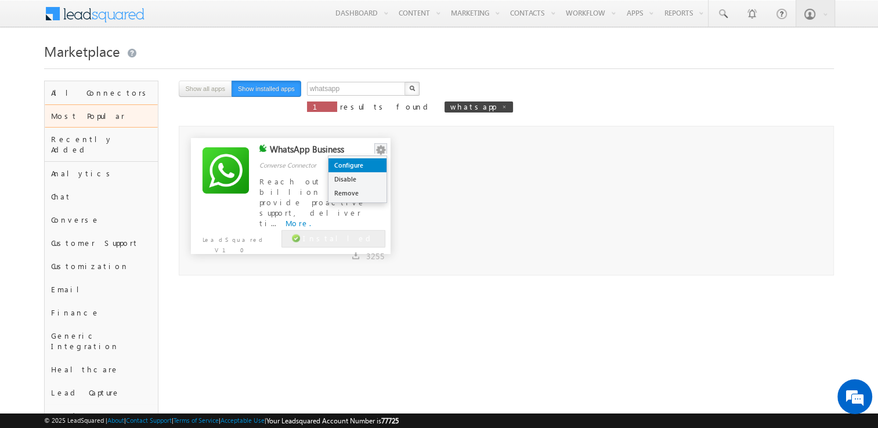
click at [373, 162] on link "Configure" at bounding box center [357, 165] width 58 height 14
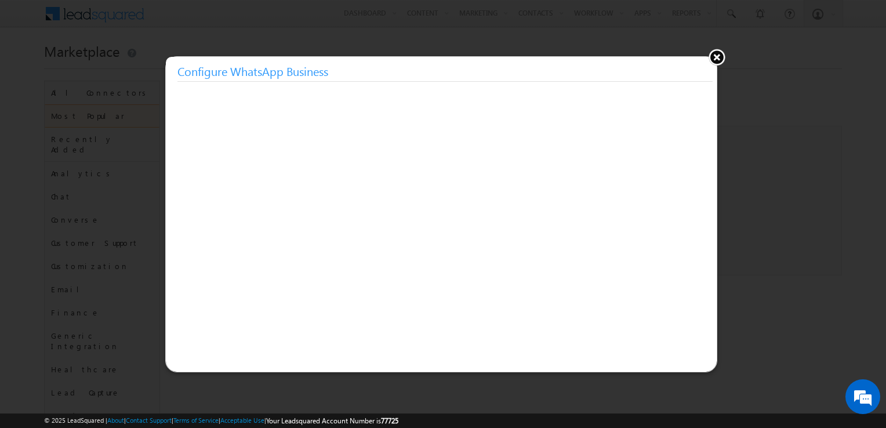
click at [719, 55] on button at bounding box center [716, 56] width 17 height 17
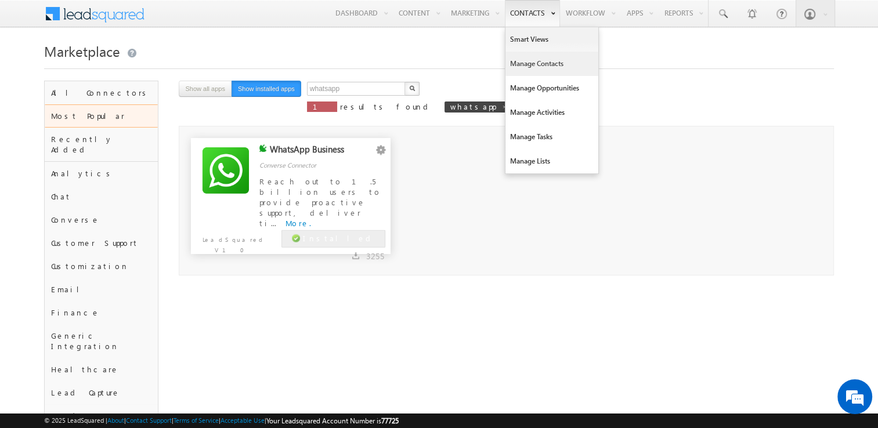
click at [539, 67] on link "Manage Contacts" at bounding box center [551, 64] width 93 height 24
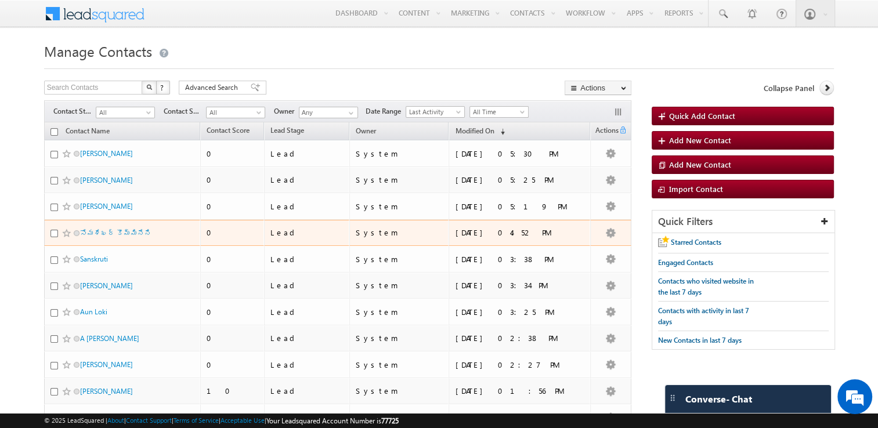
scroll to position [124, 0]
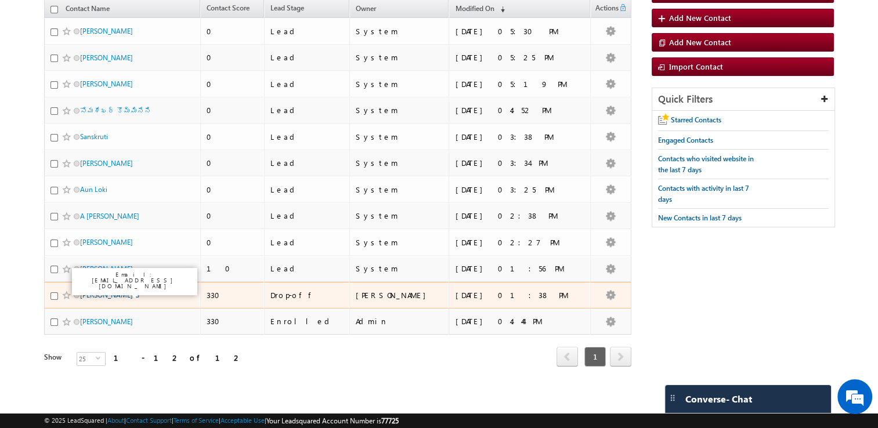
click at [102, 291] on link "[PERSON_NAME] G" at bounding box center [109, 295] width 59 height 9
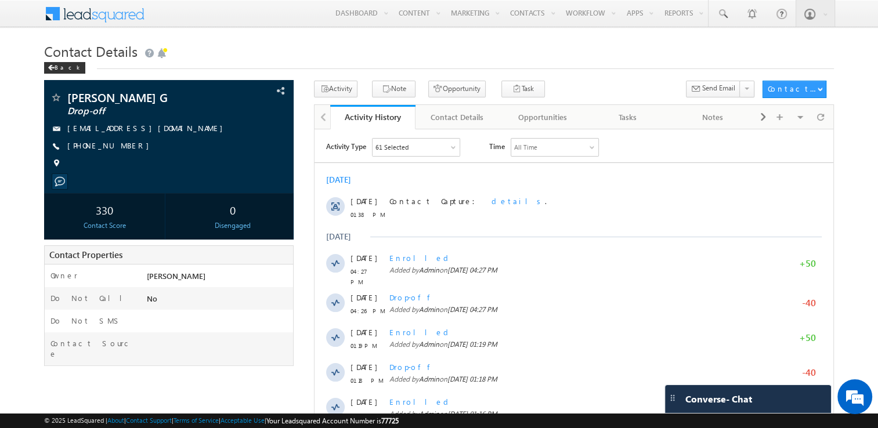
click at [570, 70] on div "Contact Details Back" at bounding box center [439, 60] width 790 height 42
click at [414, 148] on div "61 Selected" at bounding box center [415, 146] width 87 height 17
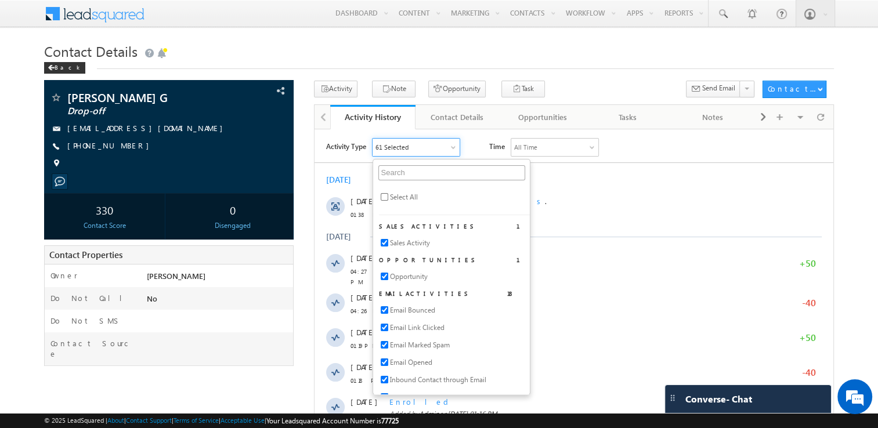
click at [414, 148] on div "61 Selected" at bounding box center [415, 146] width 87 height 17
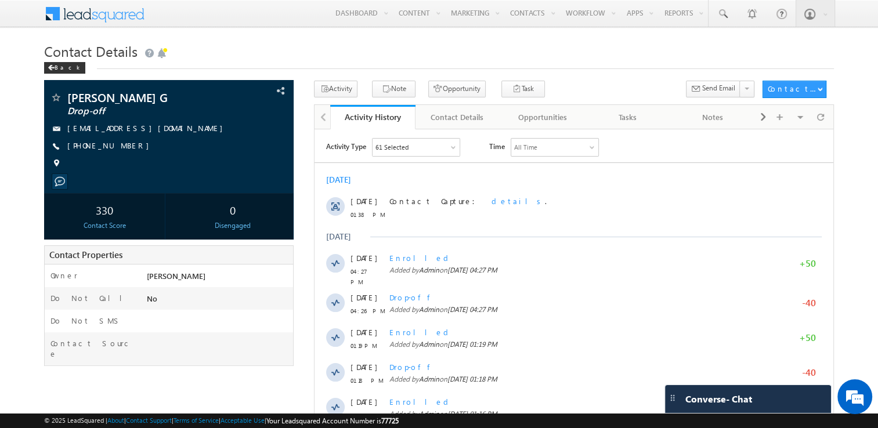
click at [431, 144] on div "61 Selected" at bounding box center [415, 146] width 87 height 17
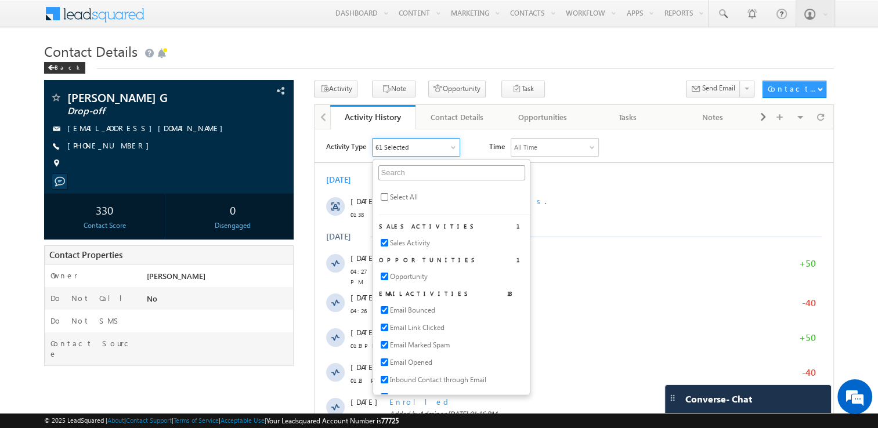
click at [615, 61] on h1 "Contact Details" at bounding box center [439, 50] width 790 height 23
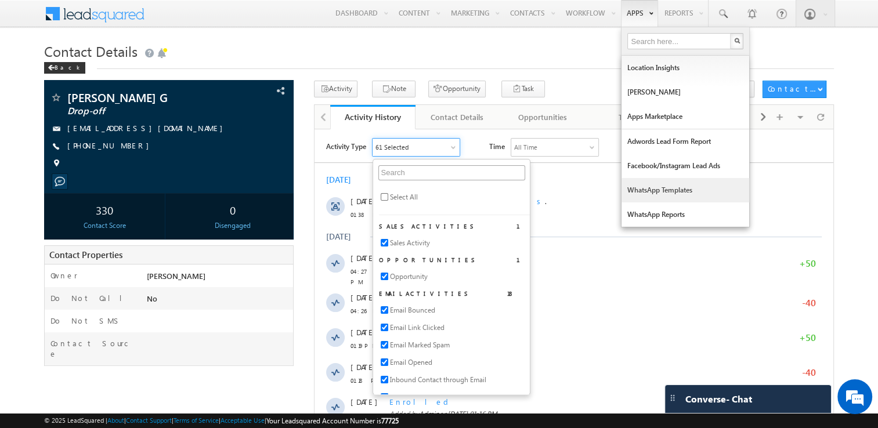
click at [666, 186] on link "WhatsApp Templates" at bounding box center [685, 190] width 128 height 24
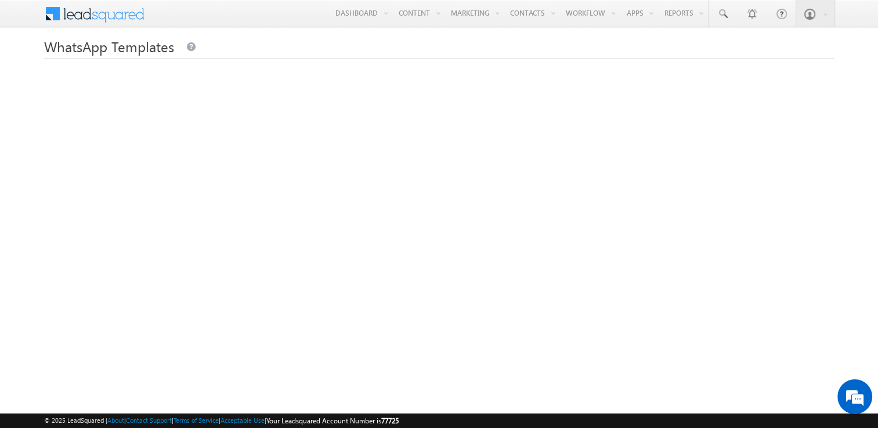
click at [132, 19] on span at bounding box center [102, 12] width 84 height 20
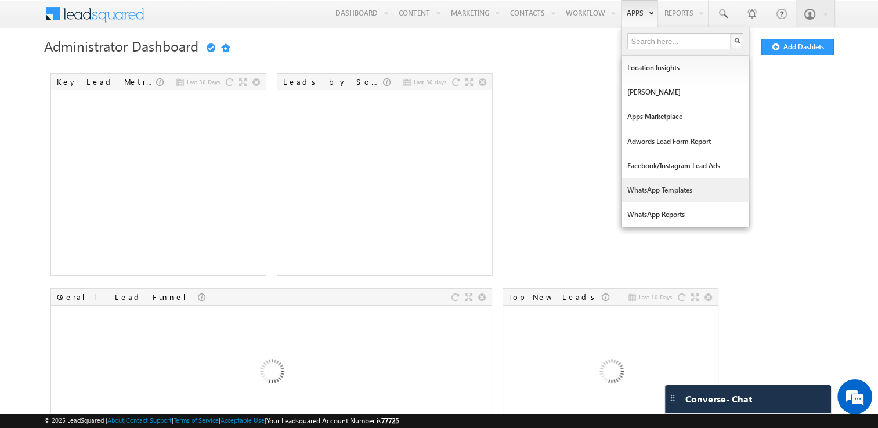
click at [676, 190] on link "WhatsApp Templates" at bounding box center [685, 190] width 128 height 24
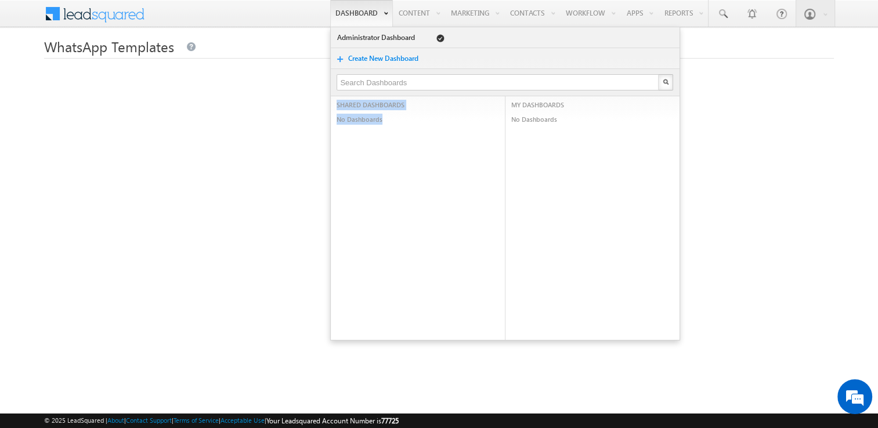
drag, startPoint x: 376, startPoint y: 120, endPoint x: 322, endPoint y: 110, distance: 54.8
click at [331, 110] on div "SHARED DASHBOARDS No Dashboards" at bounding box center [418, 218] width 175 height 244
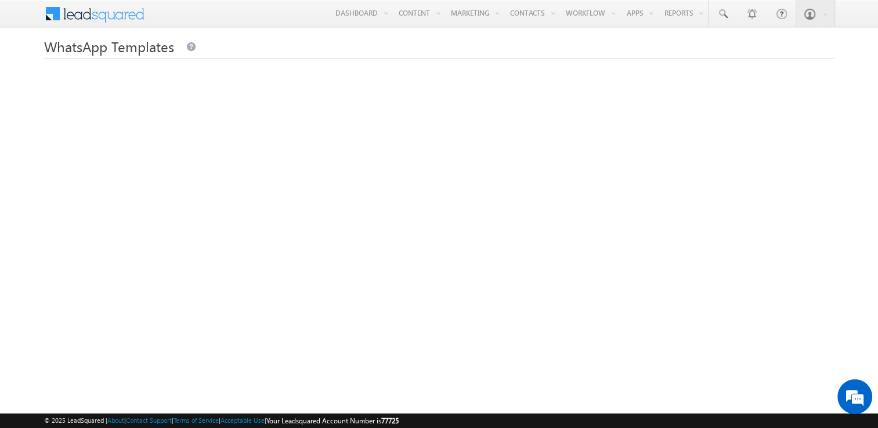
click at [402, 57] on h1 "WhatsApp Templates" at bounding box center [439, 45] width 790 height 23
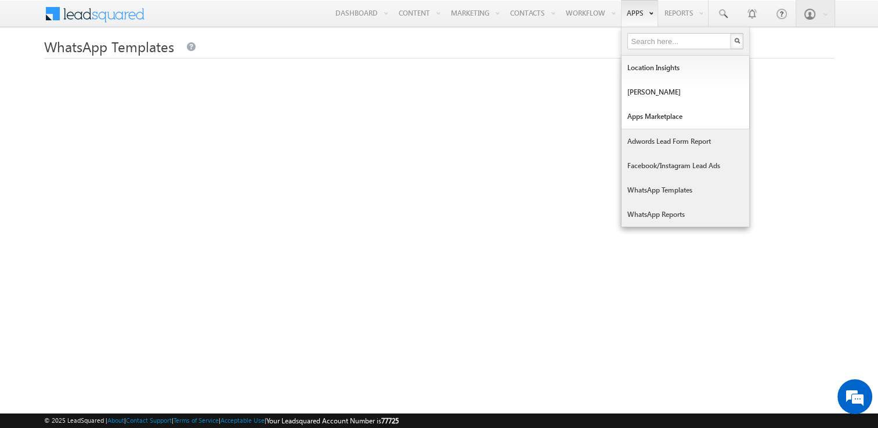
click at [655, 215] on link "WhatsApp Reports" at bounding box center [685, 214] width 128 height 24
click at [687, 140] on link "Adwords Lead Form Report" at bounding box center [685, 141] width 128 height 24
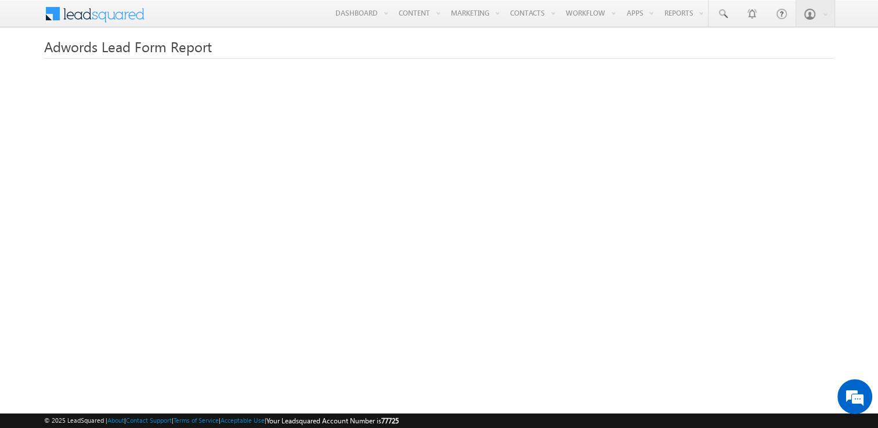
drag, startPoint x: 44, startPoint y: 52, endPoint x: 289, endPoint y: 36, distance: 245.3
click at [289, 36] on h1 "Adwords Lead Form Report" at bounding box center [439, 45] width 790 height 23
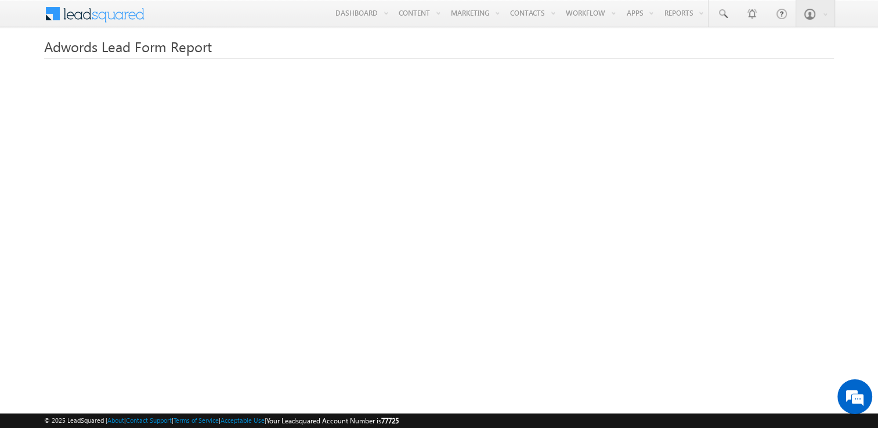
click at [132, 53] on span "Adwords Lead Form Report" at bounding box center [128, 46] width 168 height 19
click at [136, 48] on span "Adwords Lead Form Report" at bounding box center [128, 46] width 168 height 19
click at [285, 42] on h1 "Adwords Lead Form Report" at bounding box center [439, 45] width 790 height 23
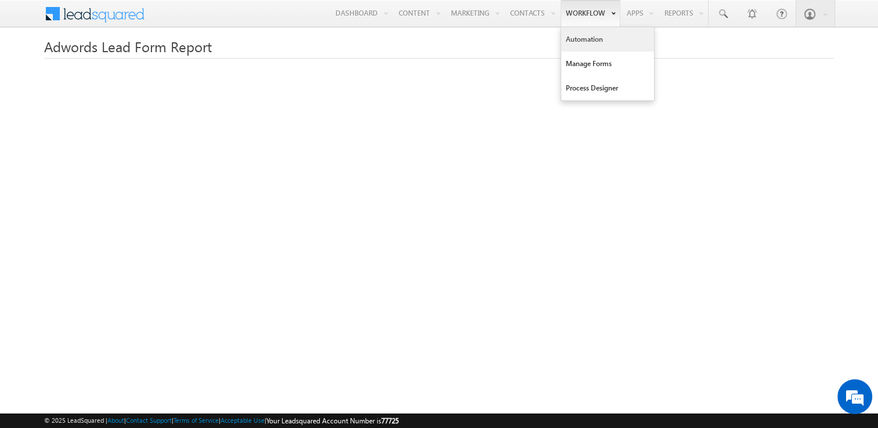
click at [593, 45] on link "Automation" at bounding box center [607, 39] width 93 height 24
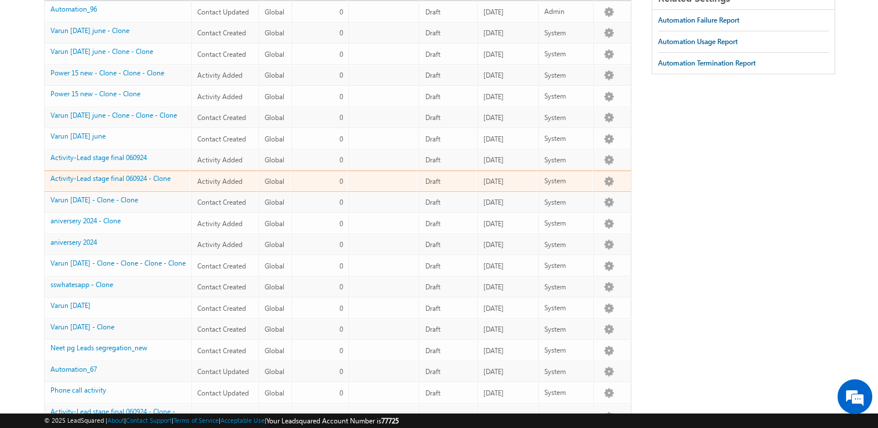
scroll to position [392, 0]
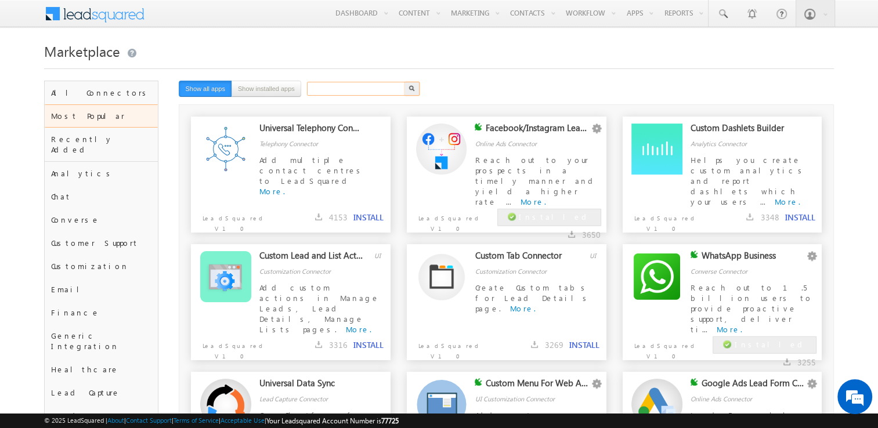
click at [334, 89] on input "text" at bounding box center [356, 89] width 99 height 14
click at [334, 89] on input "la" at bounding box center [356, 89] width 99 height 14
type input "landing"
click at [404, 82] on button "button" at bounding box center [411, 89] width 15 height 14
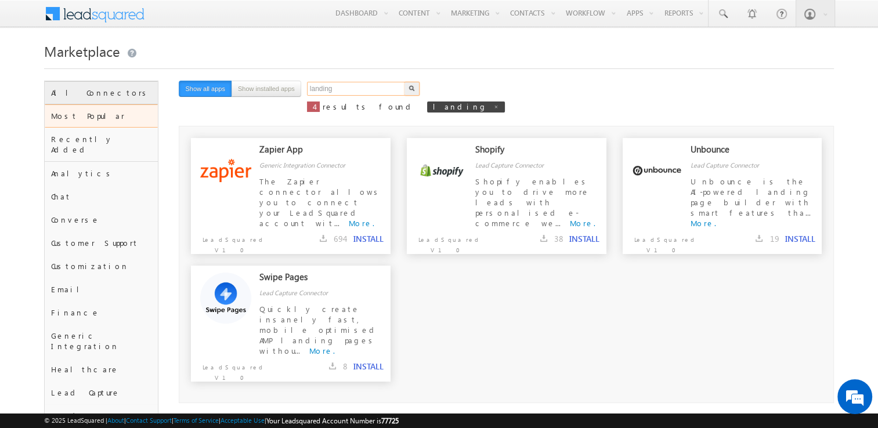
drag, startPoint x: 365, startPoint y: 86, endPoint x: 144, endPoint y: 103, distance: 221.6
type input "google"
click at [404, 82] on button "button" at bounding box center [411, 89] width 15 height 14
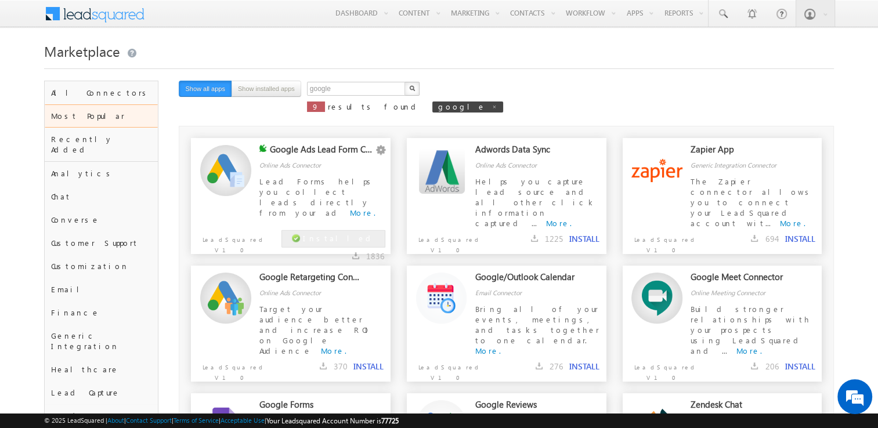
click at [332, 152] on div "Google Ads Lead Form Connector" at bounding box center [322, 152] width 104 height 16
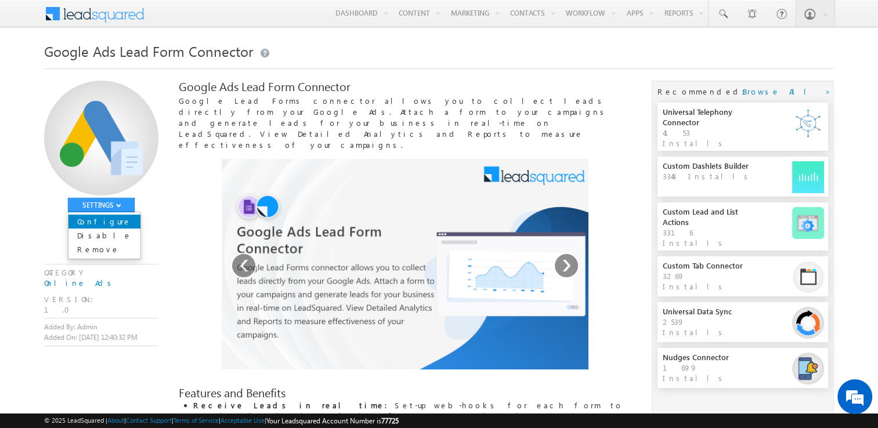
click at [109, 224] on link "Configure" at bounding box center [104, 222] width 72 height 14
